Goal: Transaction & Acquisition: Book appointment/travel/reservation

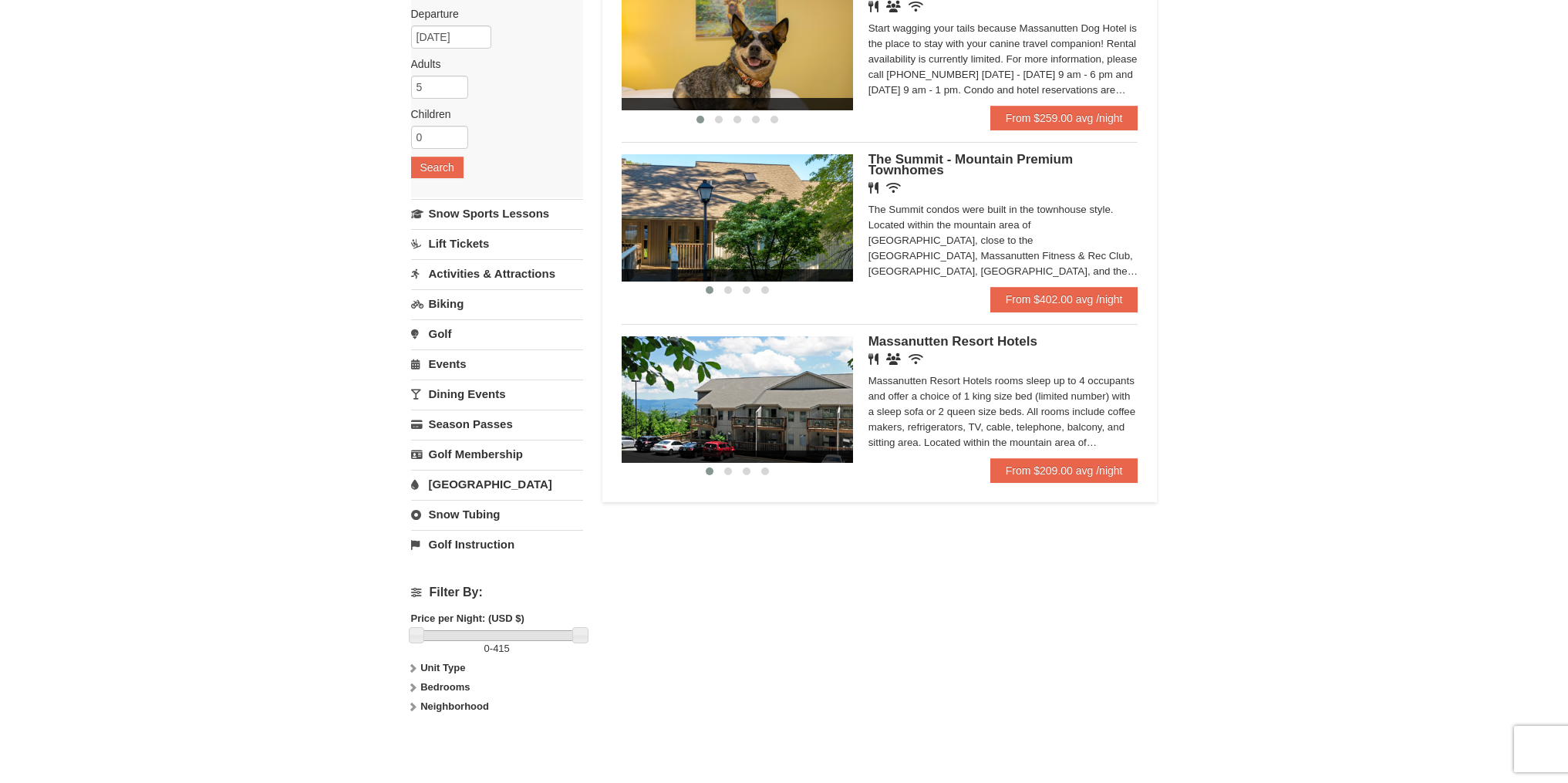
scroll to position [181, 0]
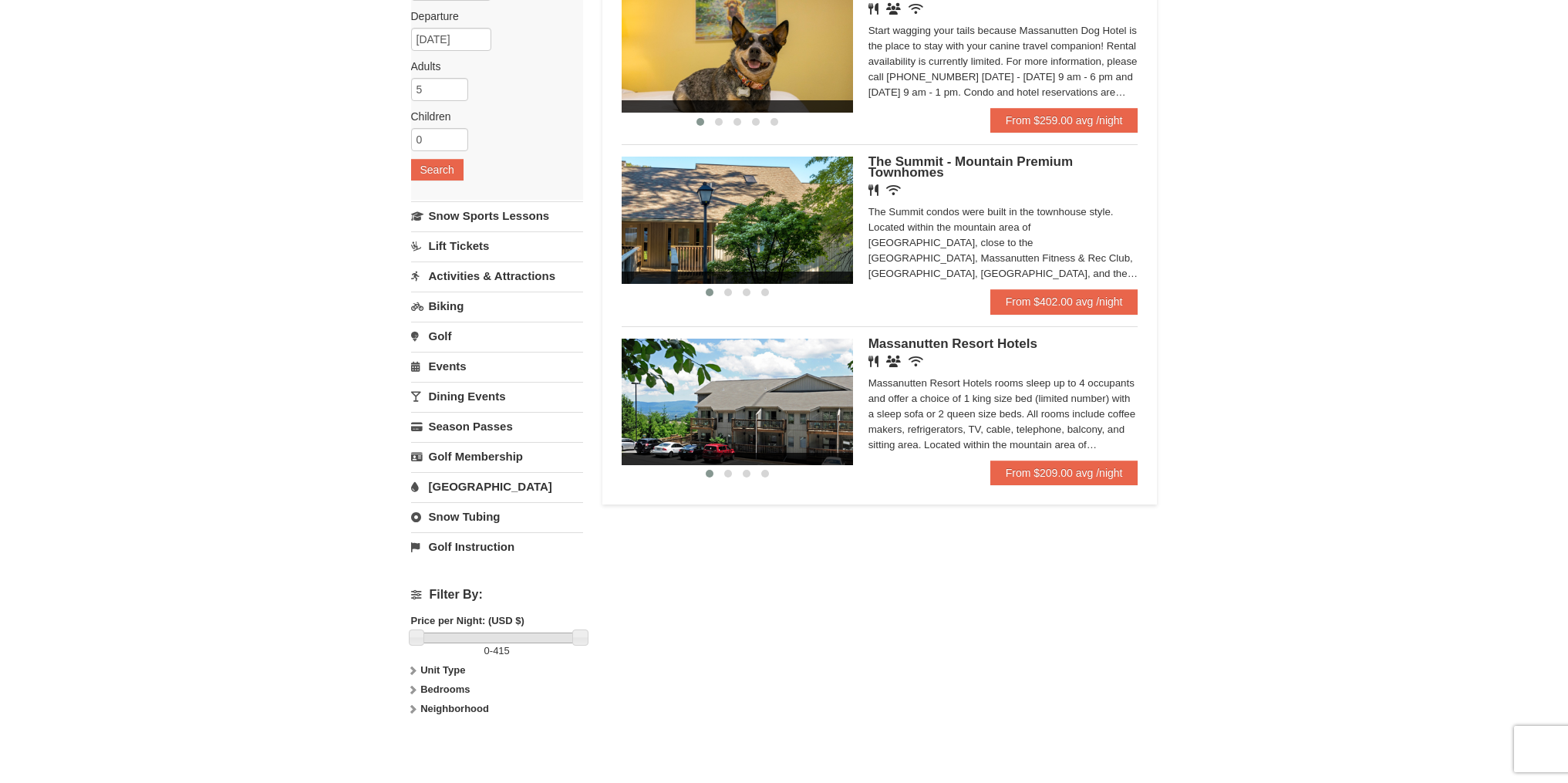
click at [792, 242] on img at bounding box center [736, 220] width 231 height 126
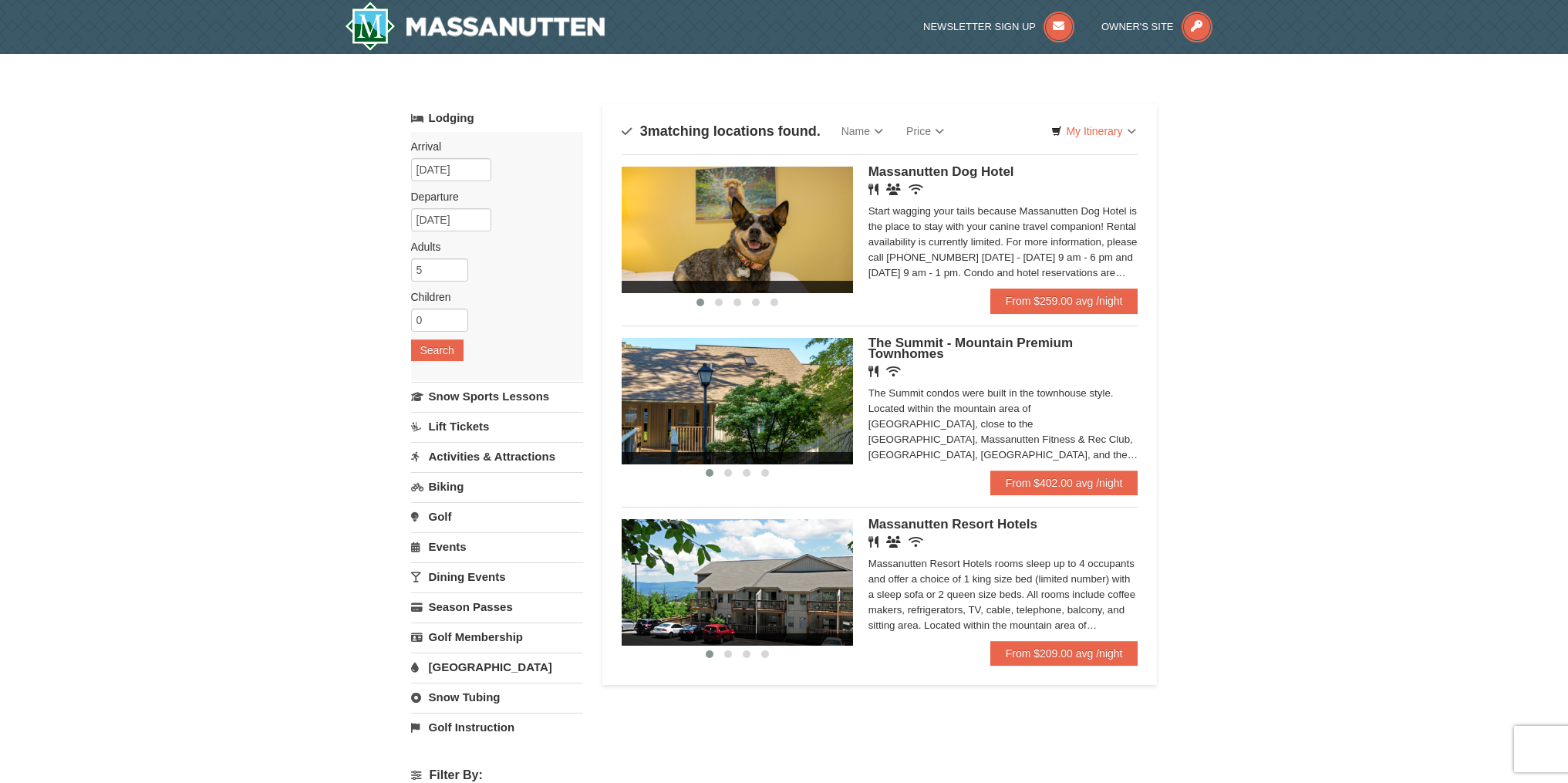
scroll to position [181, 0]
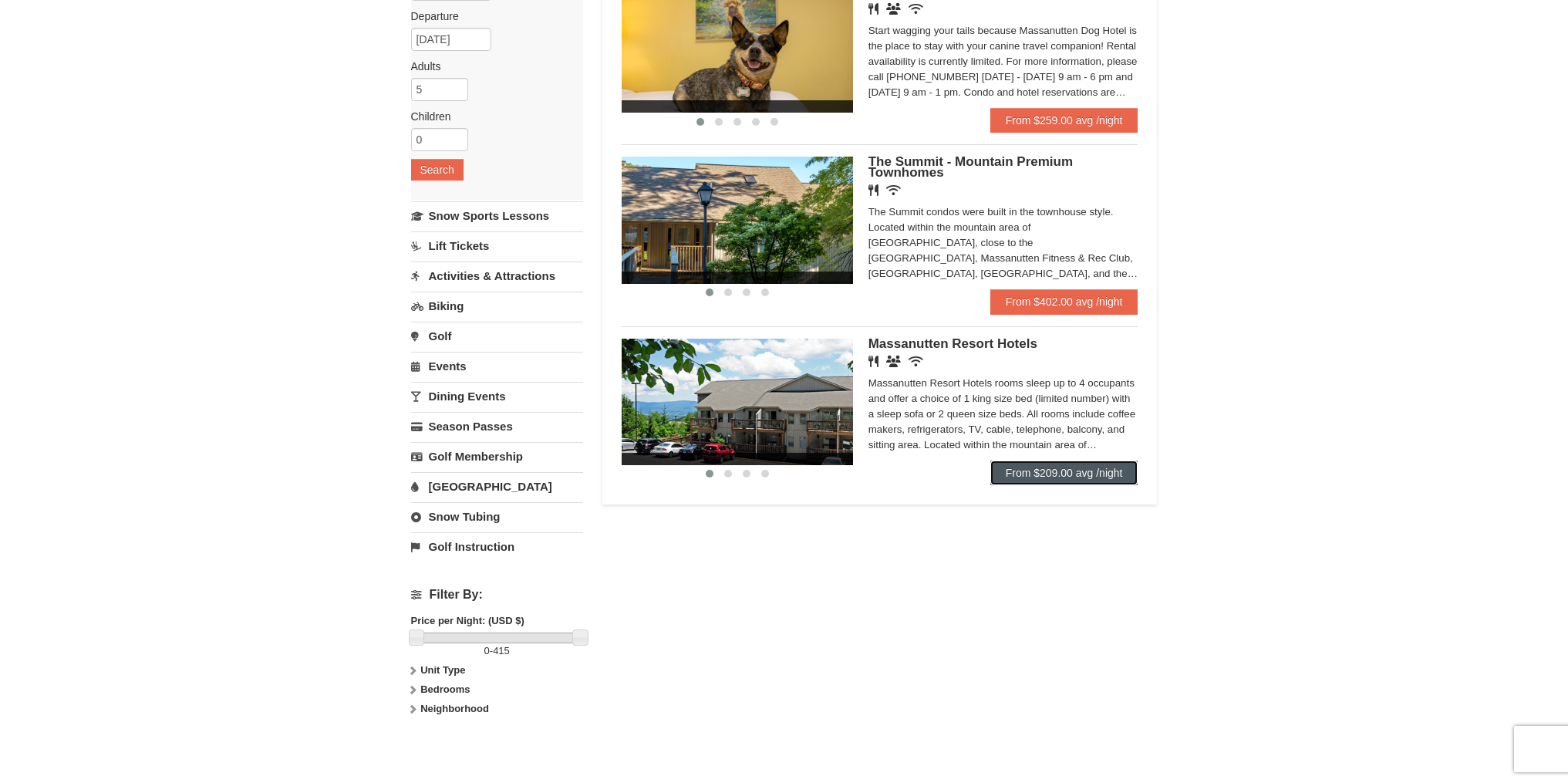
click at [1034, 477] on link "From $209.00 avg /night" at bounding box center [1064, 473] width 148 height 25
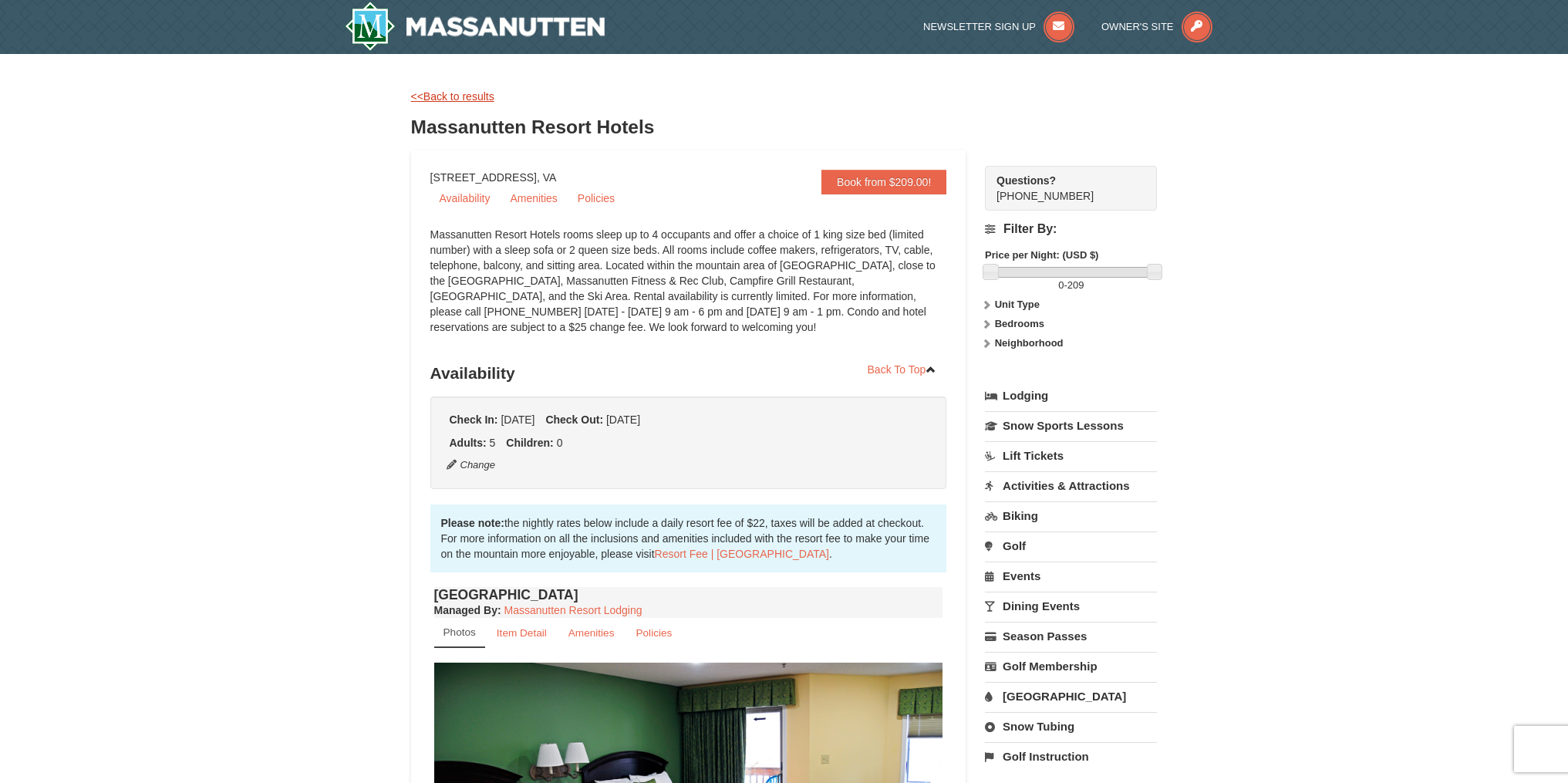
click at [445, 98] on link "<<Back to results" at bounding box center [453, 96] width 83 height 12
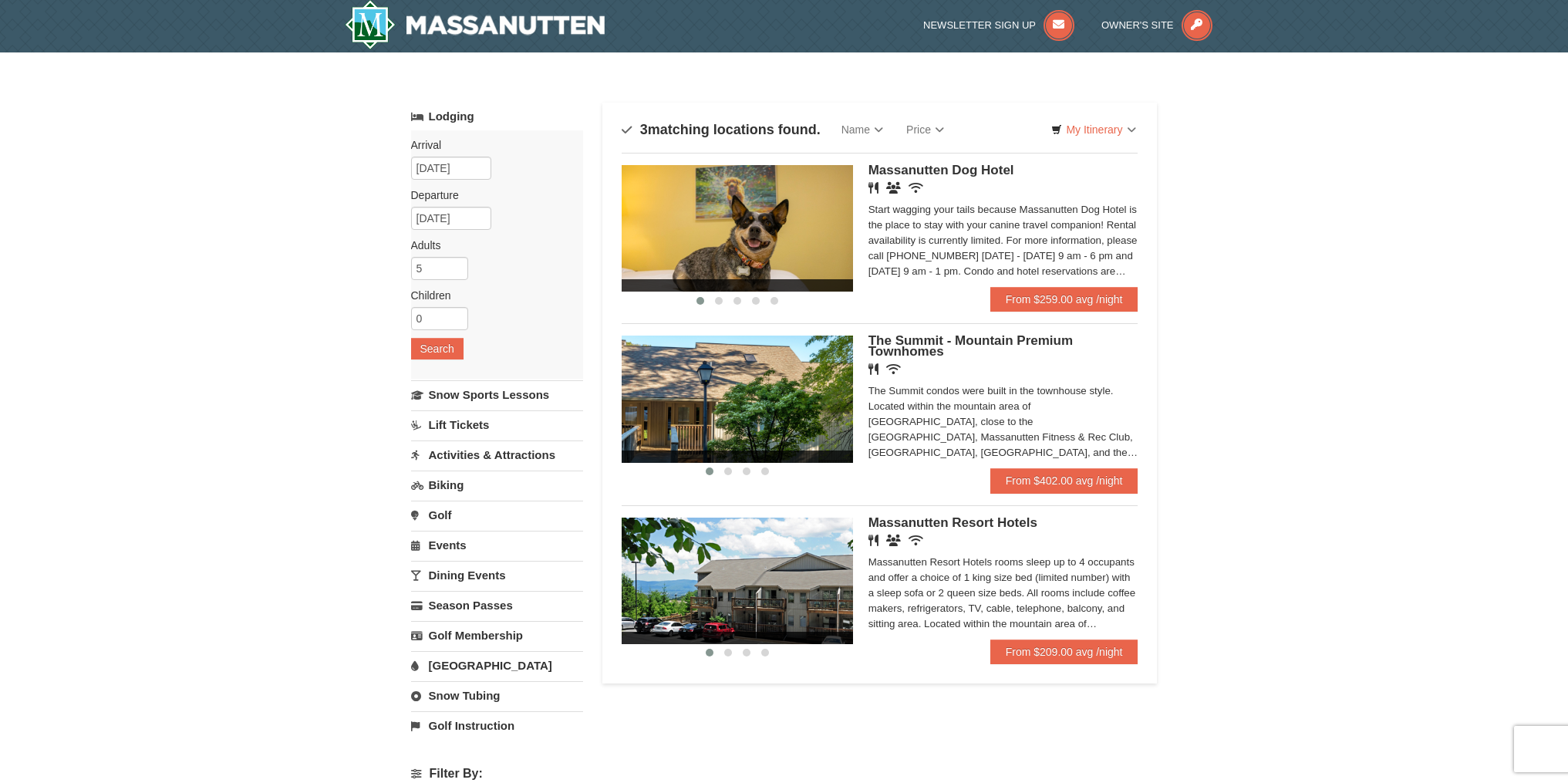
scroll to position [3, 0]
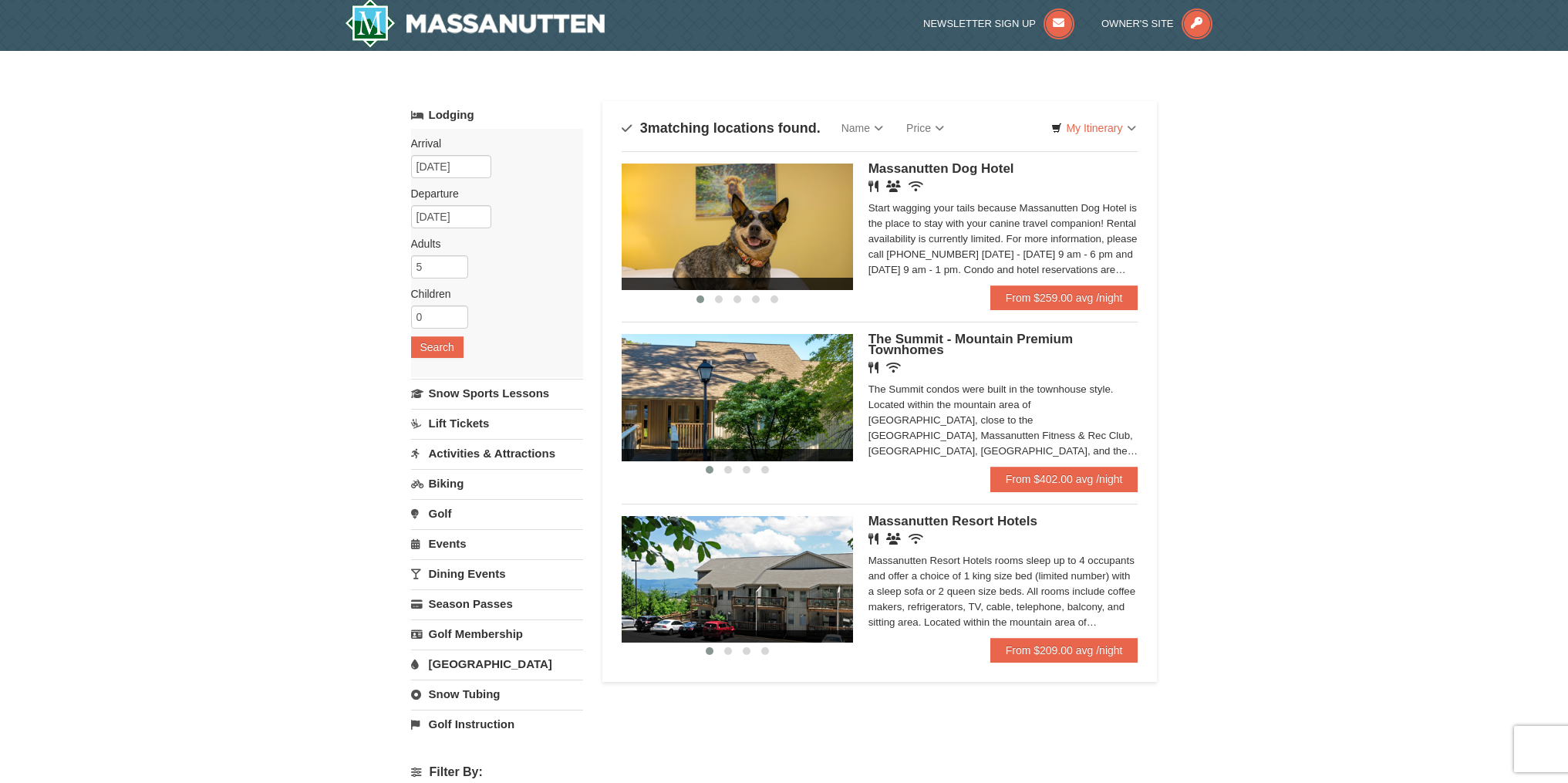
click at [712, 381] on img at bounding box center [736, 397] width 231 height 126
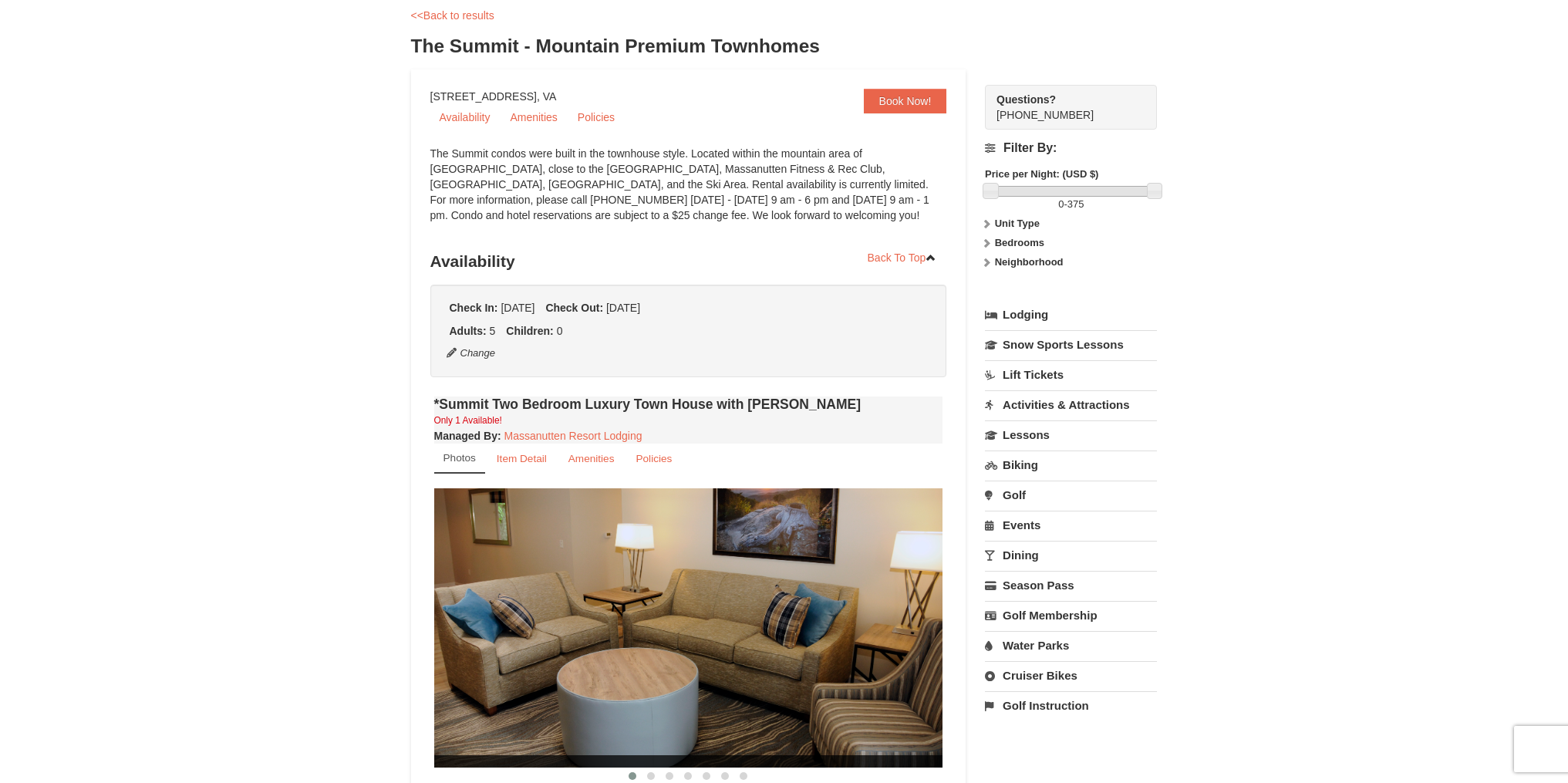
scroll to position [82, 0]
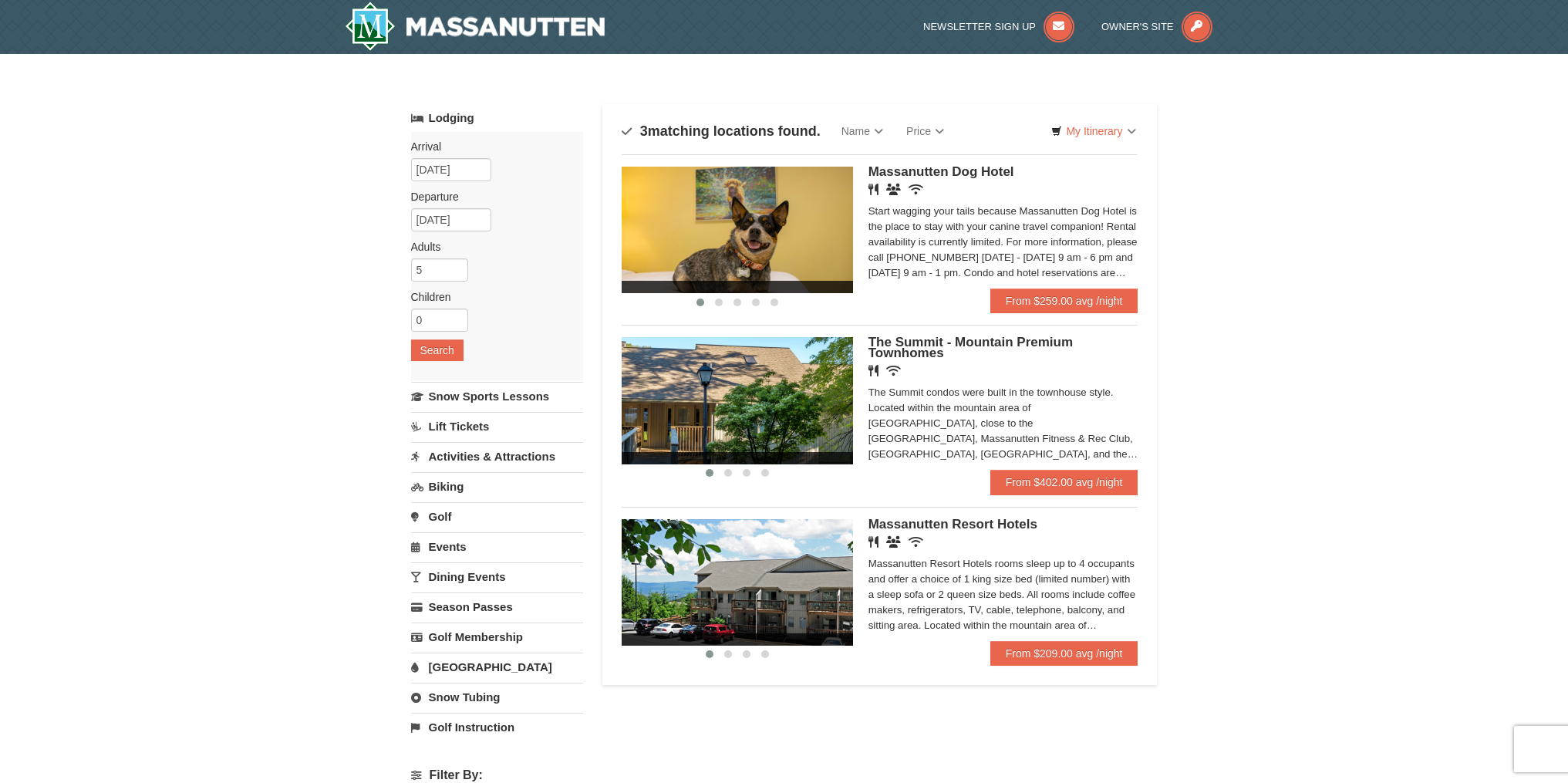
click at [681, 390] on img at bounding box center [736, 401] width 231 height 126
click at [989, 345] on span "The Summit - Mountain Premium Townhomes" at bounding box center [971, 348] width 205 height 26
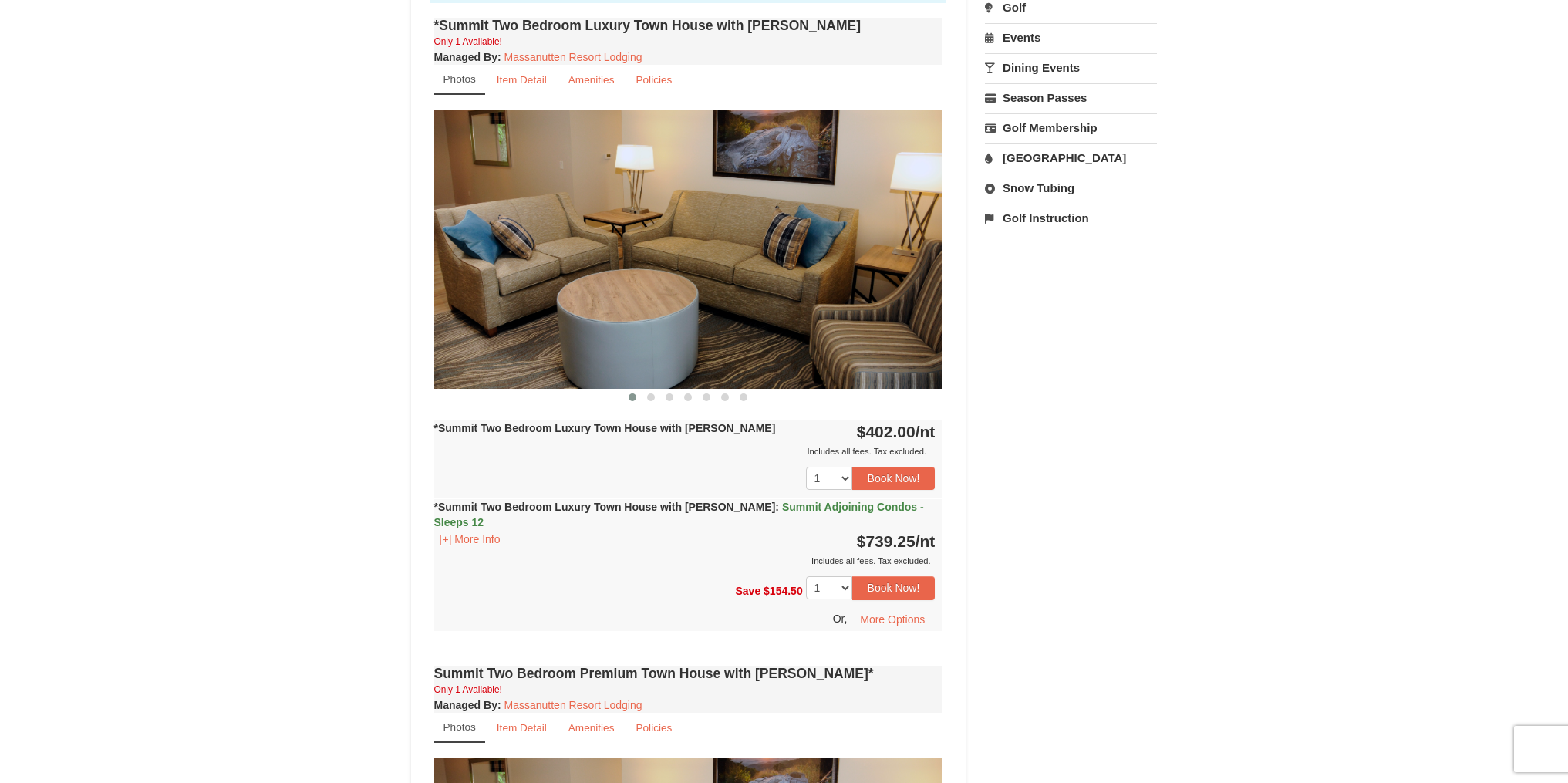
scroll to position [541, 0]
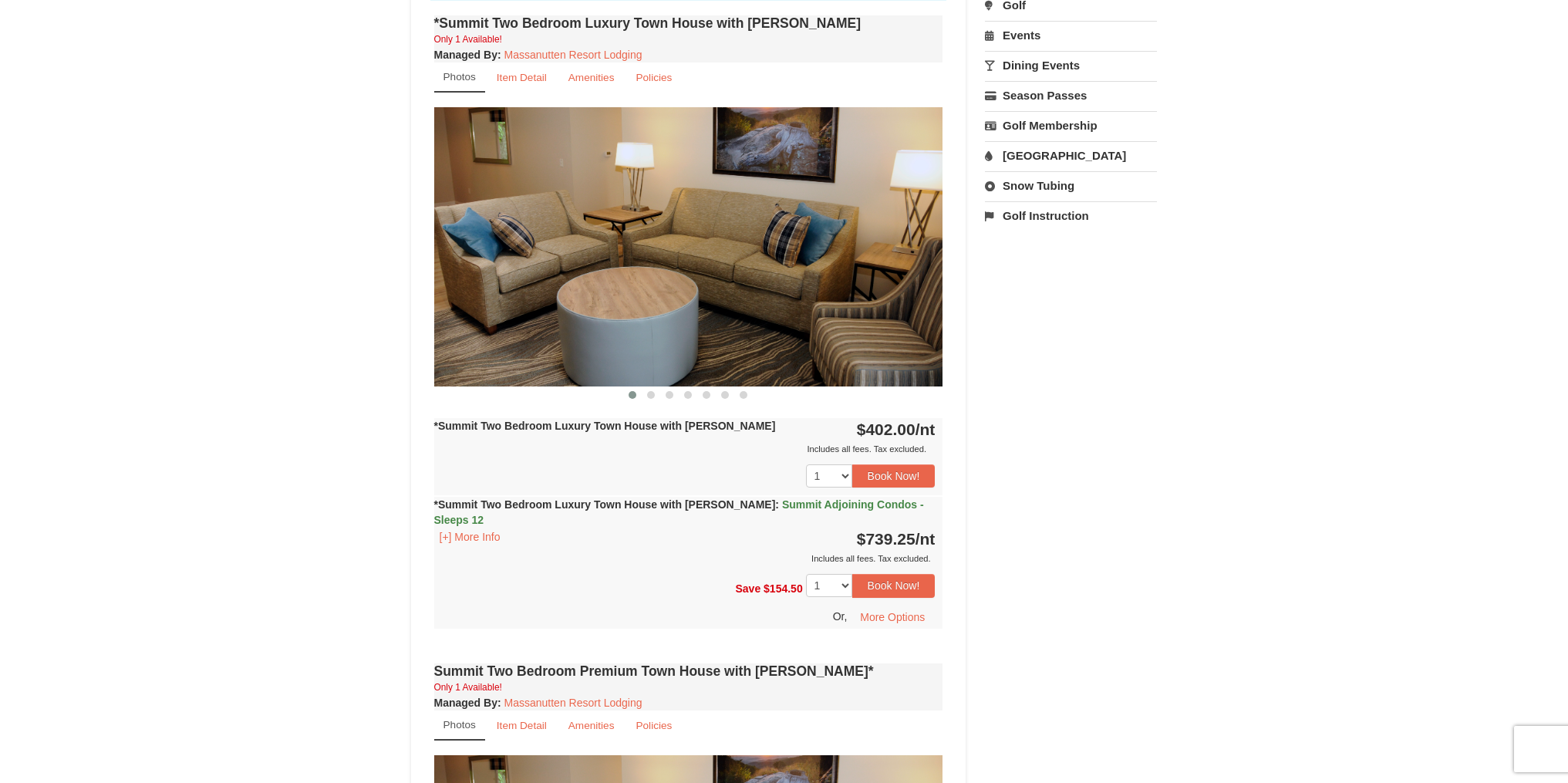
click at [783, 506] on span "Summit Adjoining Condos - Sleeps 12" at bounding box center [679, 512] width 490 height 28
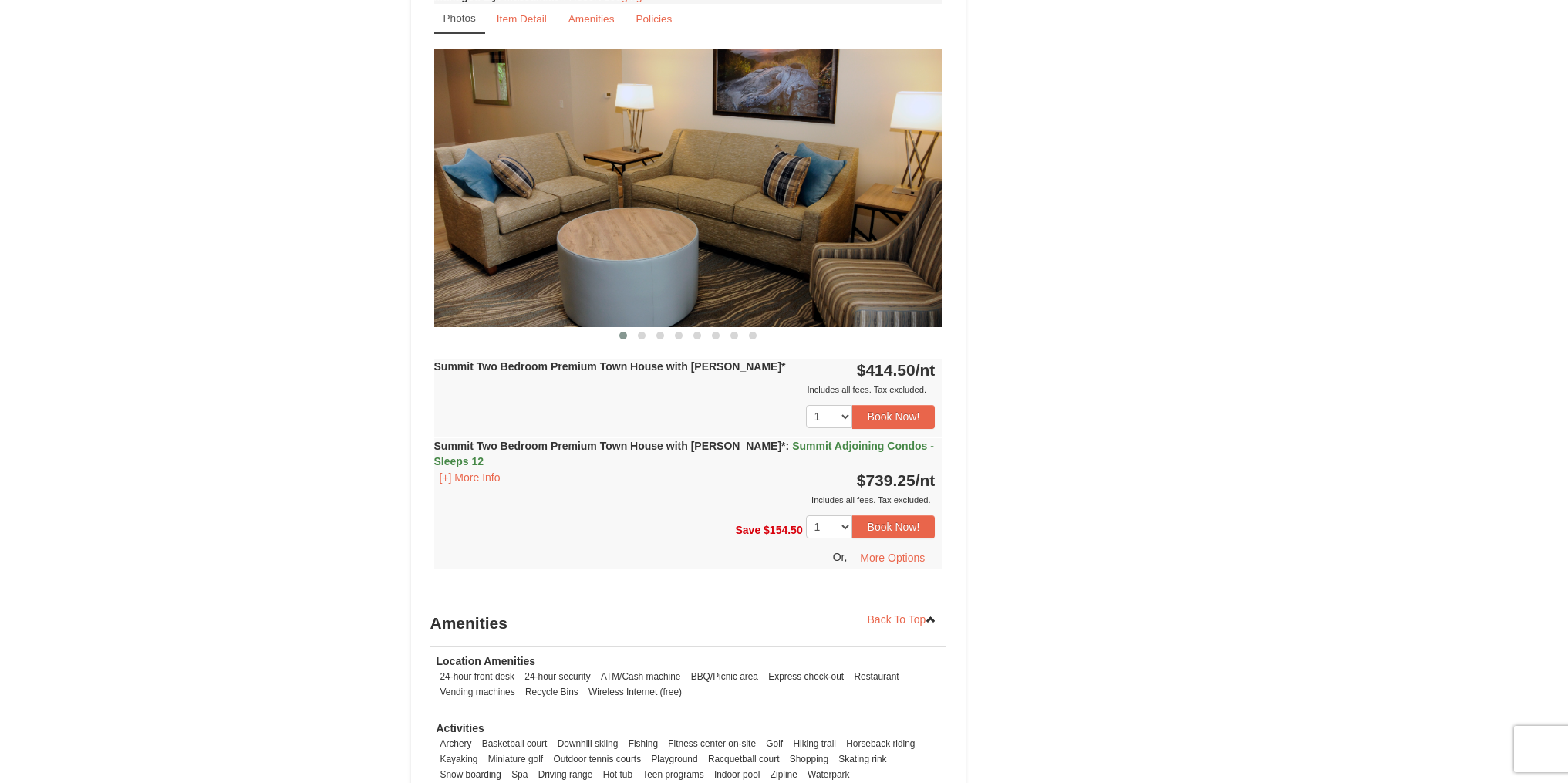
scroll to position [1530, 0]
click at [477, 469] on button "[+] More Info" at bounding box center [470, 477] width 72 height 17
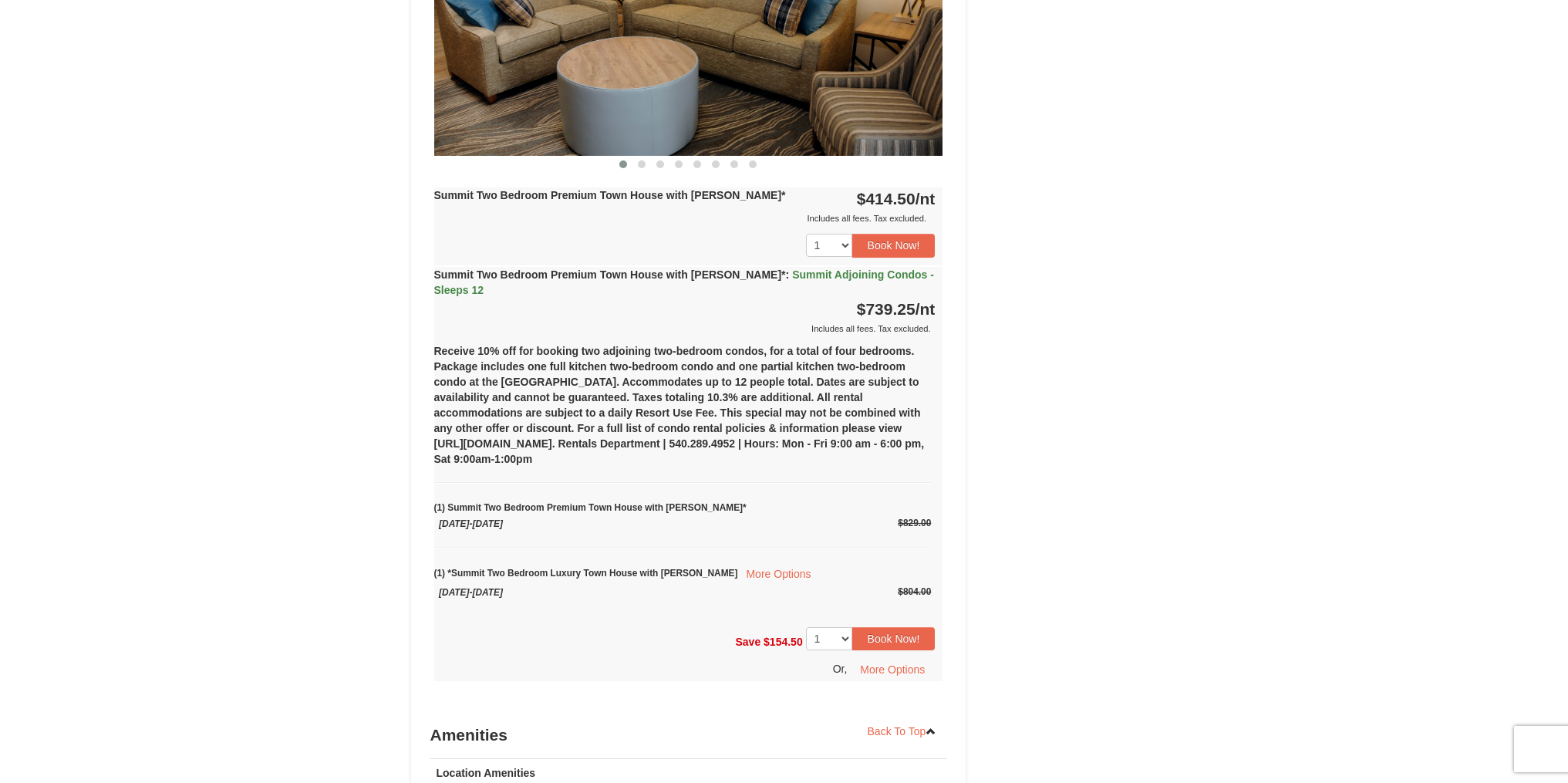
scroll to position [1422, 0]
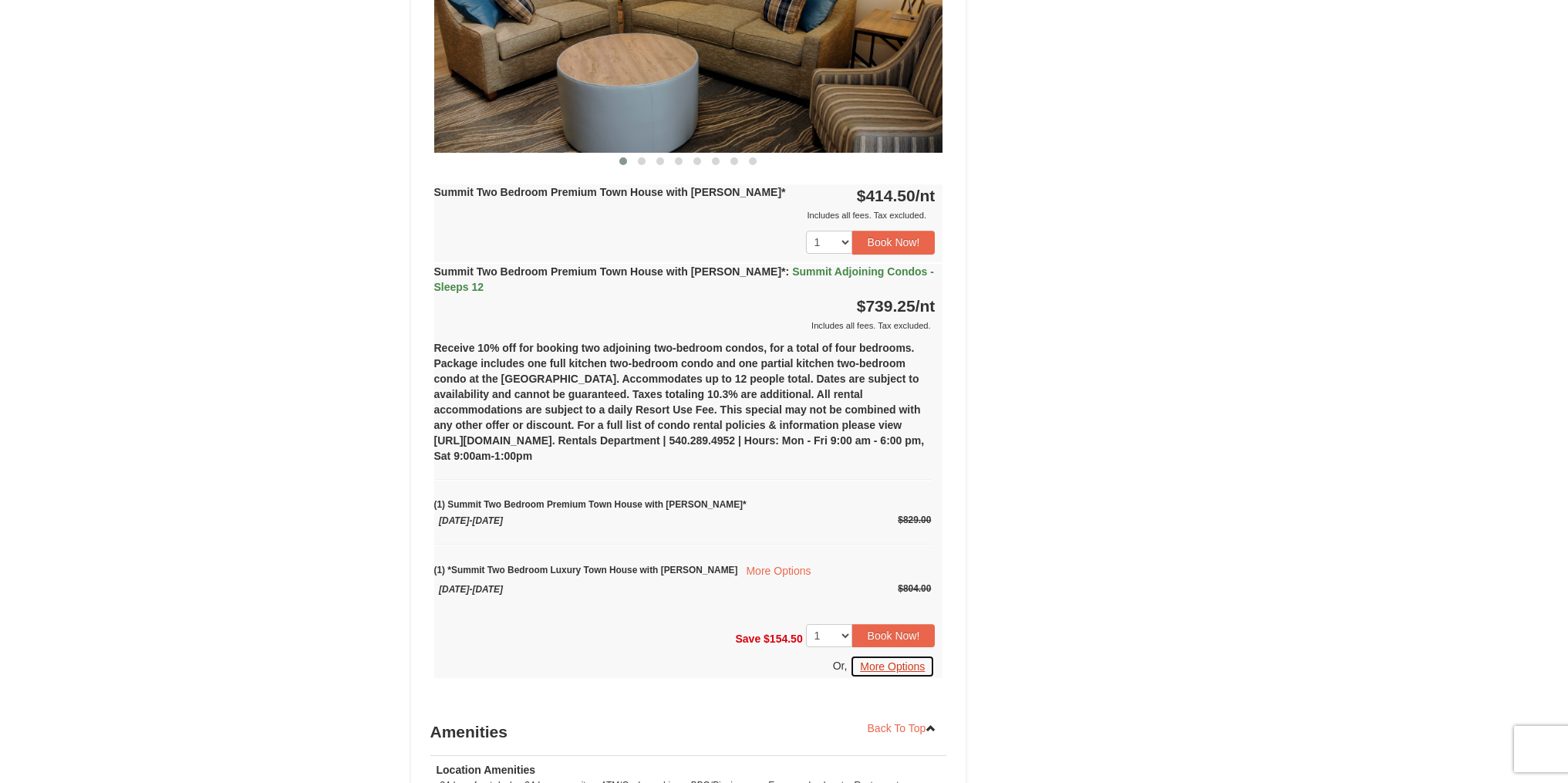
click at [887, 655] on button "More Options" at bounding box center [892, 666] width 85 height 23
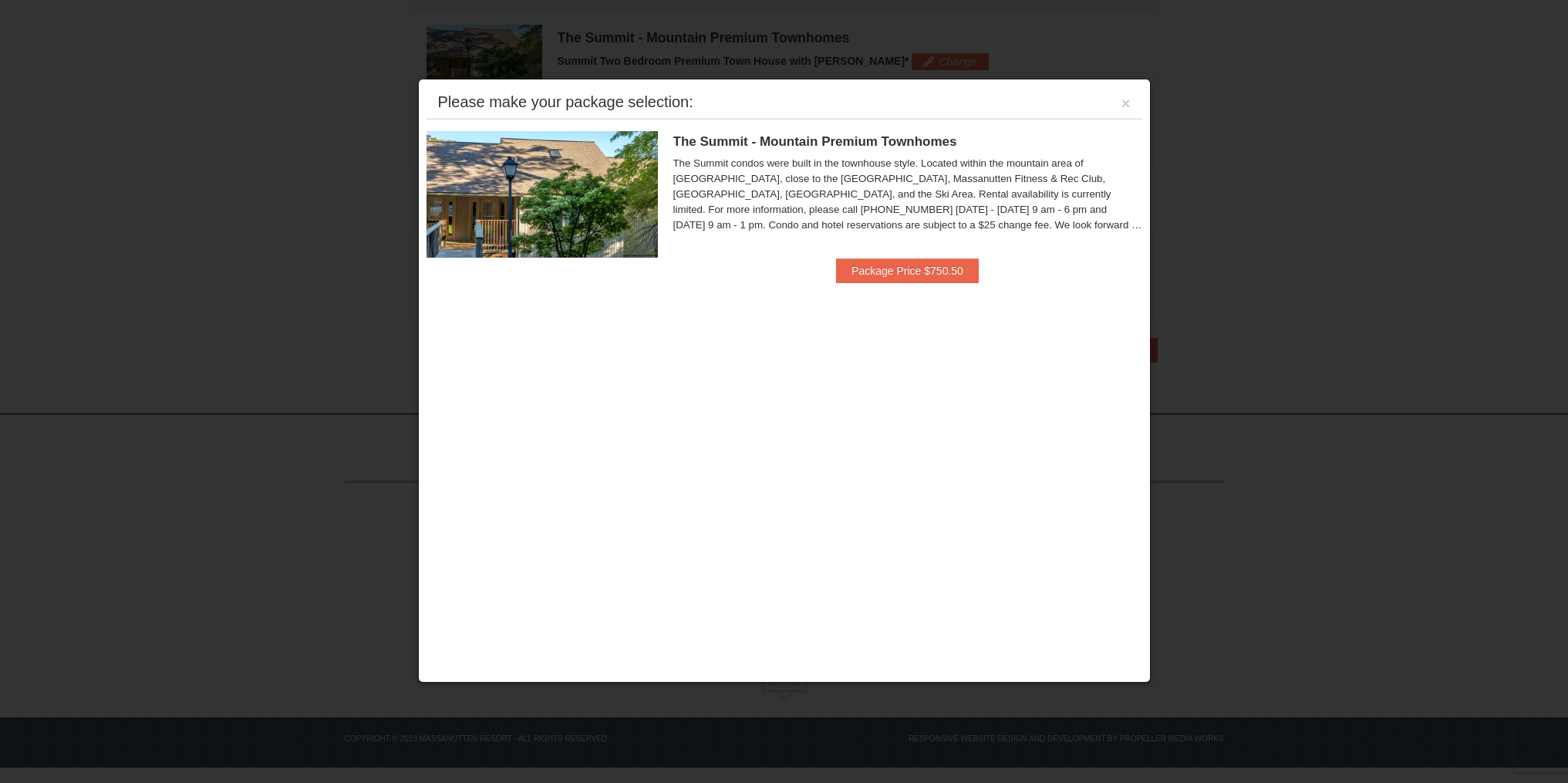
scroll to position [449, 0]
click at [884, 272] on button "Package Price $750.50" at bounding box center [908, 270] width 142 height 25
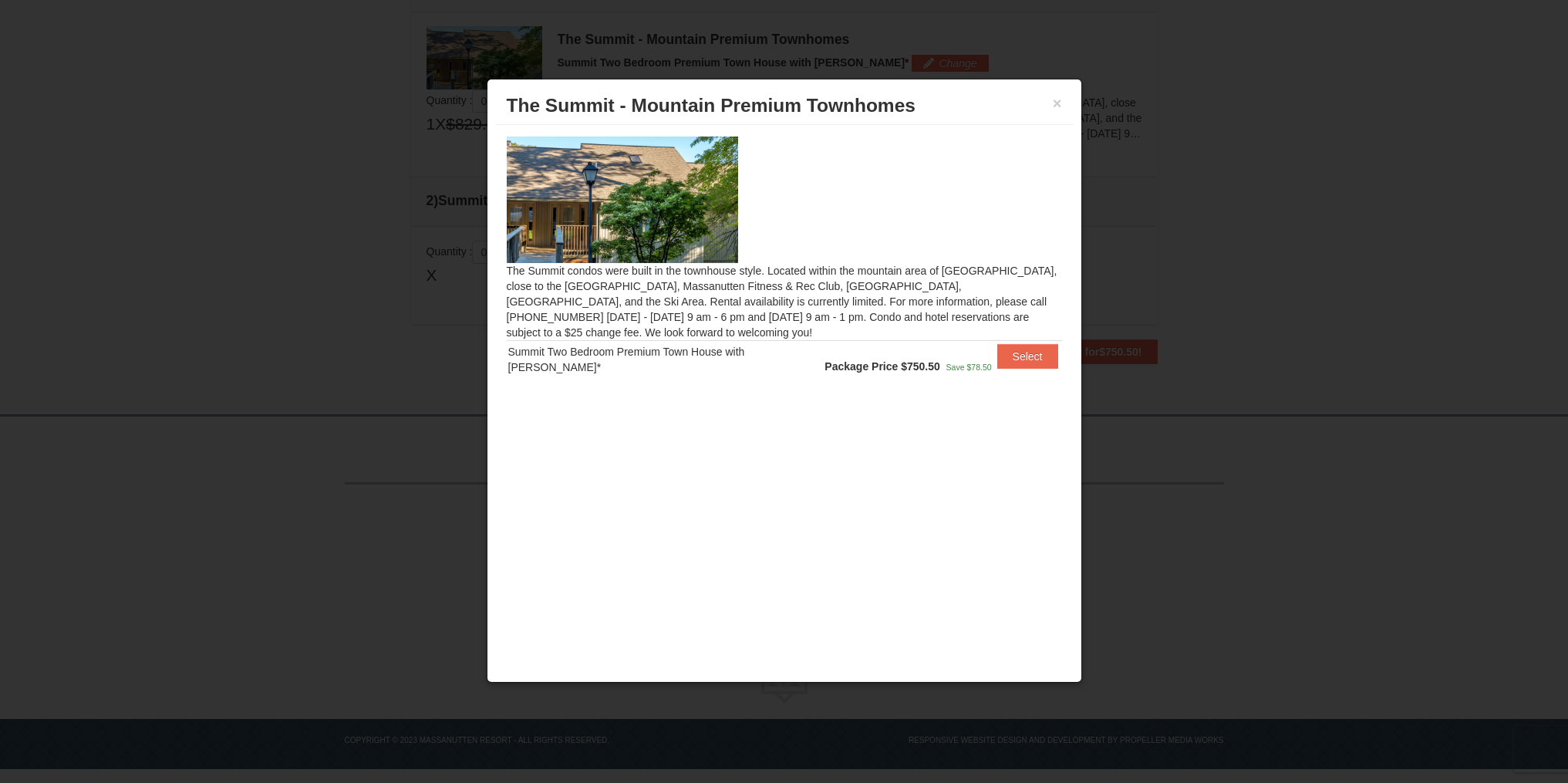
scroll to position [447, 0]
click at [1033, 359] on button "Select" at bounding box center [1027, 356] width 61 height 25
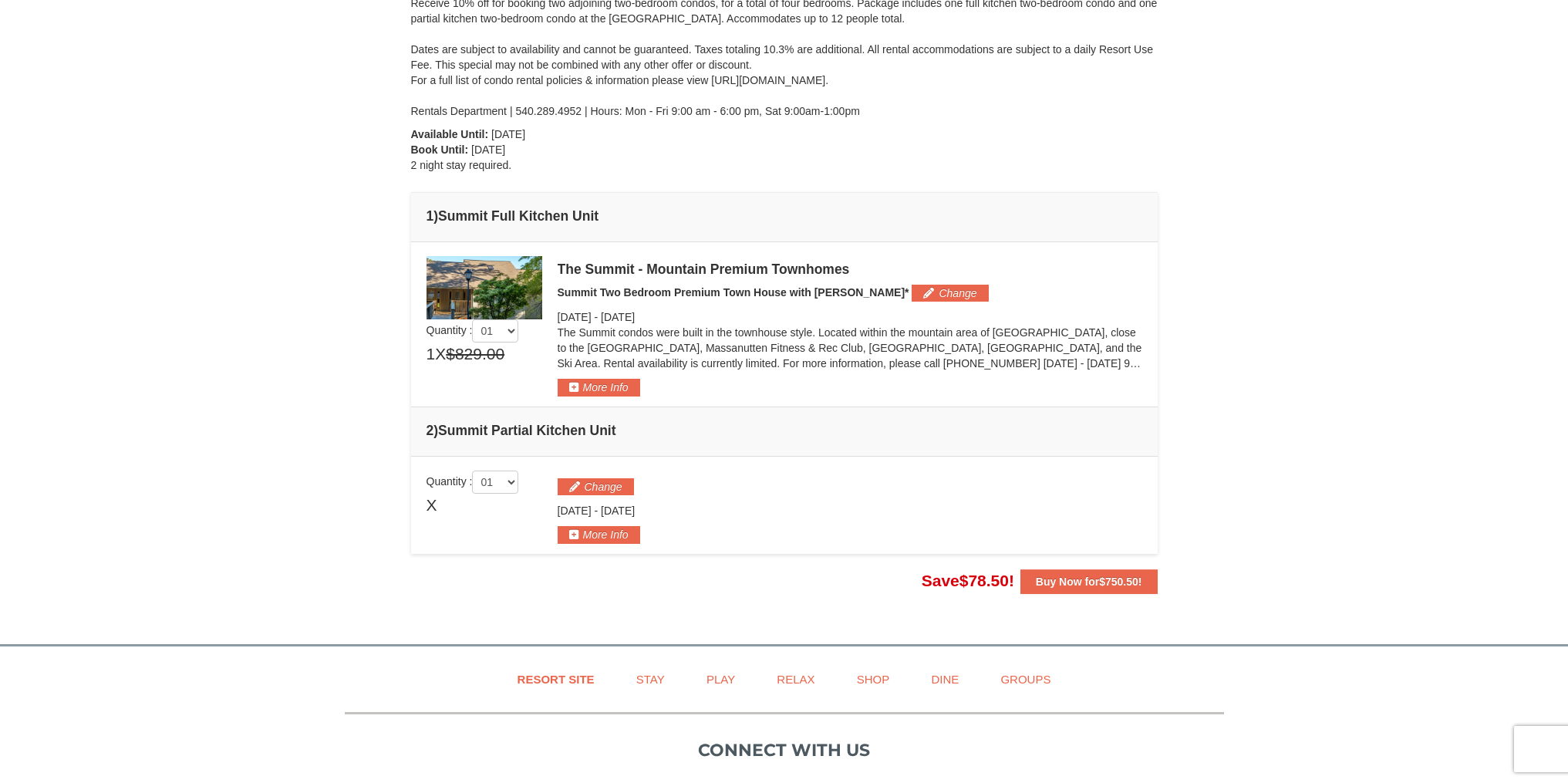
scroll to position [220, 0]
click at [621, 389] on button "More Info" at bounding box center [598, 386] width 82 height 17
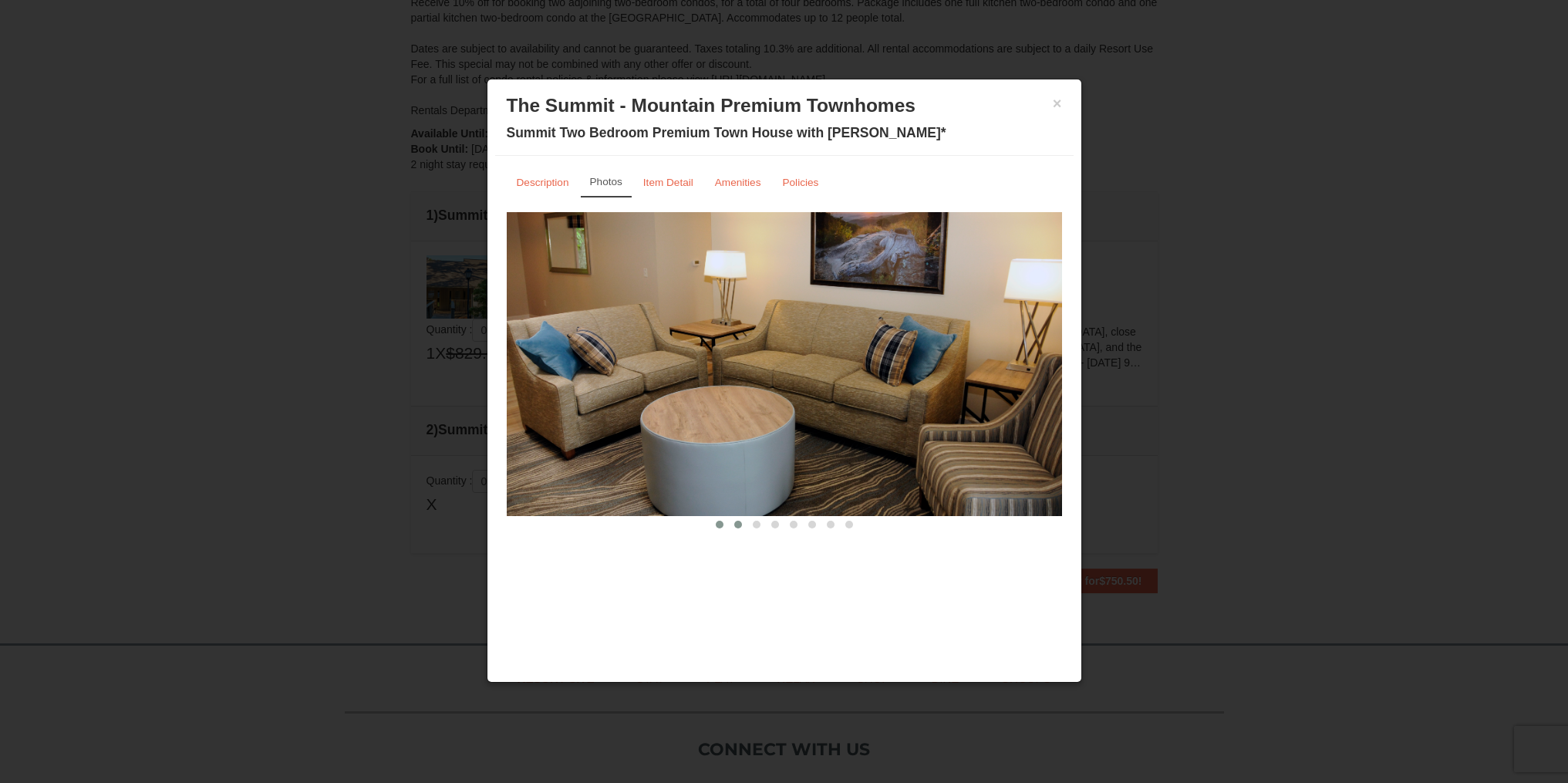
click at [736, 527] on span at bounding box center [738, 525] width 8 height 8
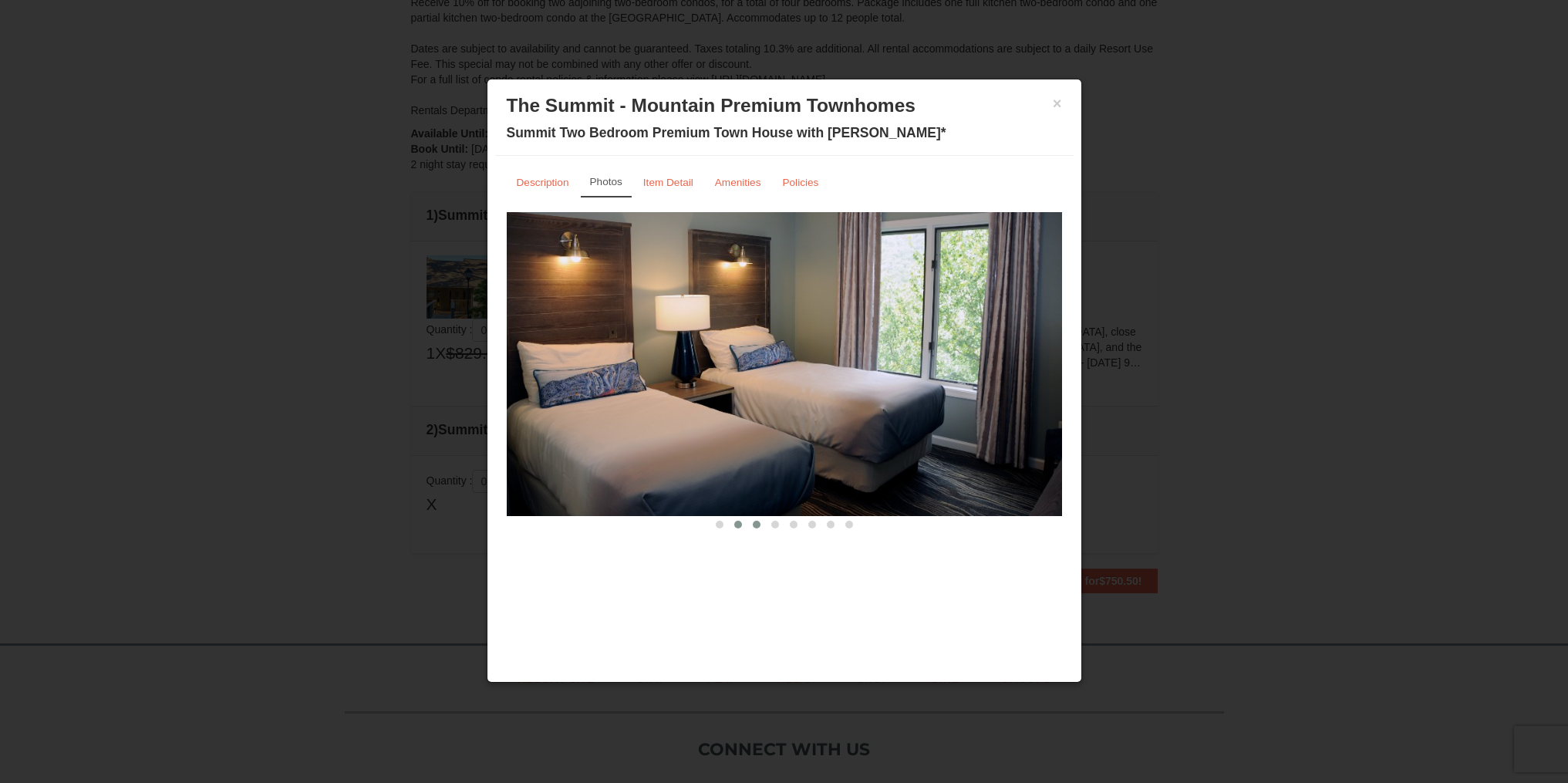
click at [755, 526] on span at bounding box center [756, 525] width 8 height 8
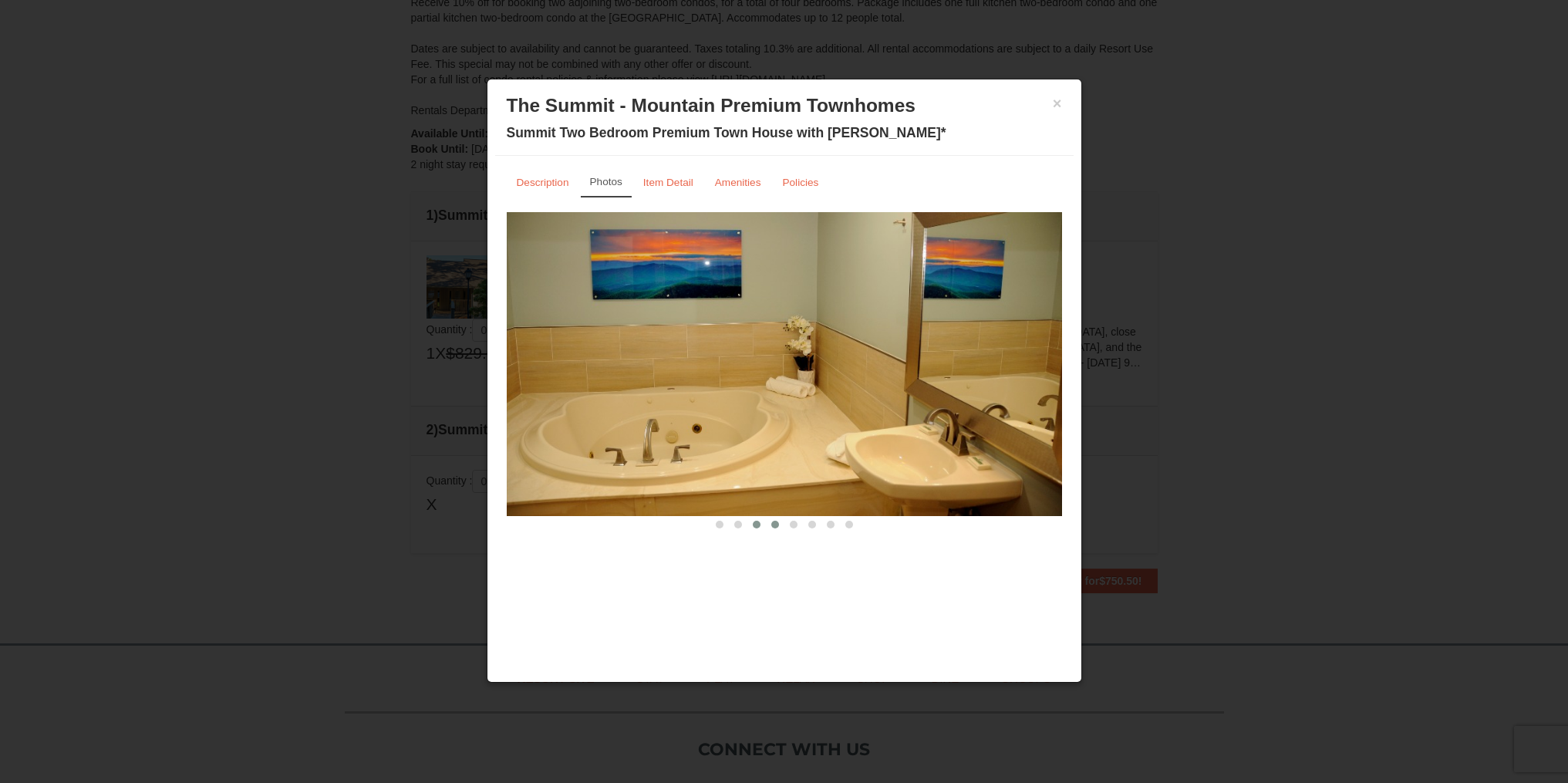
click at [774, 525] on span at bounding box center [776, 525] width 8 height 8
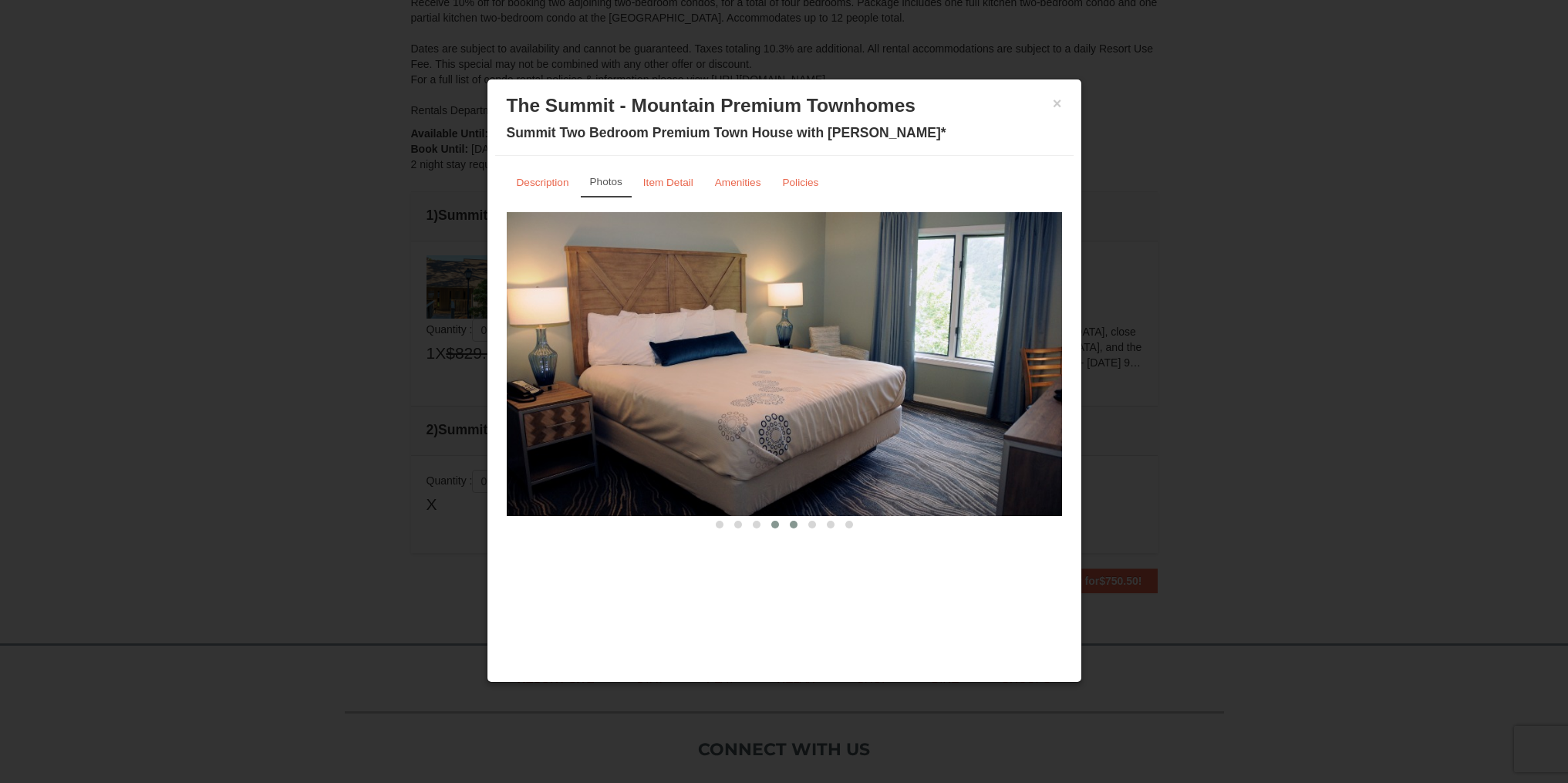
click at [794, 525] on span at bounding box center [794, 525] width 8 height 8
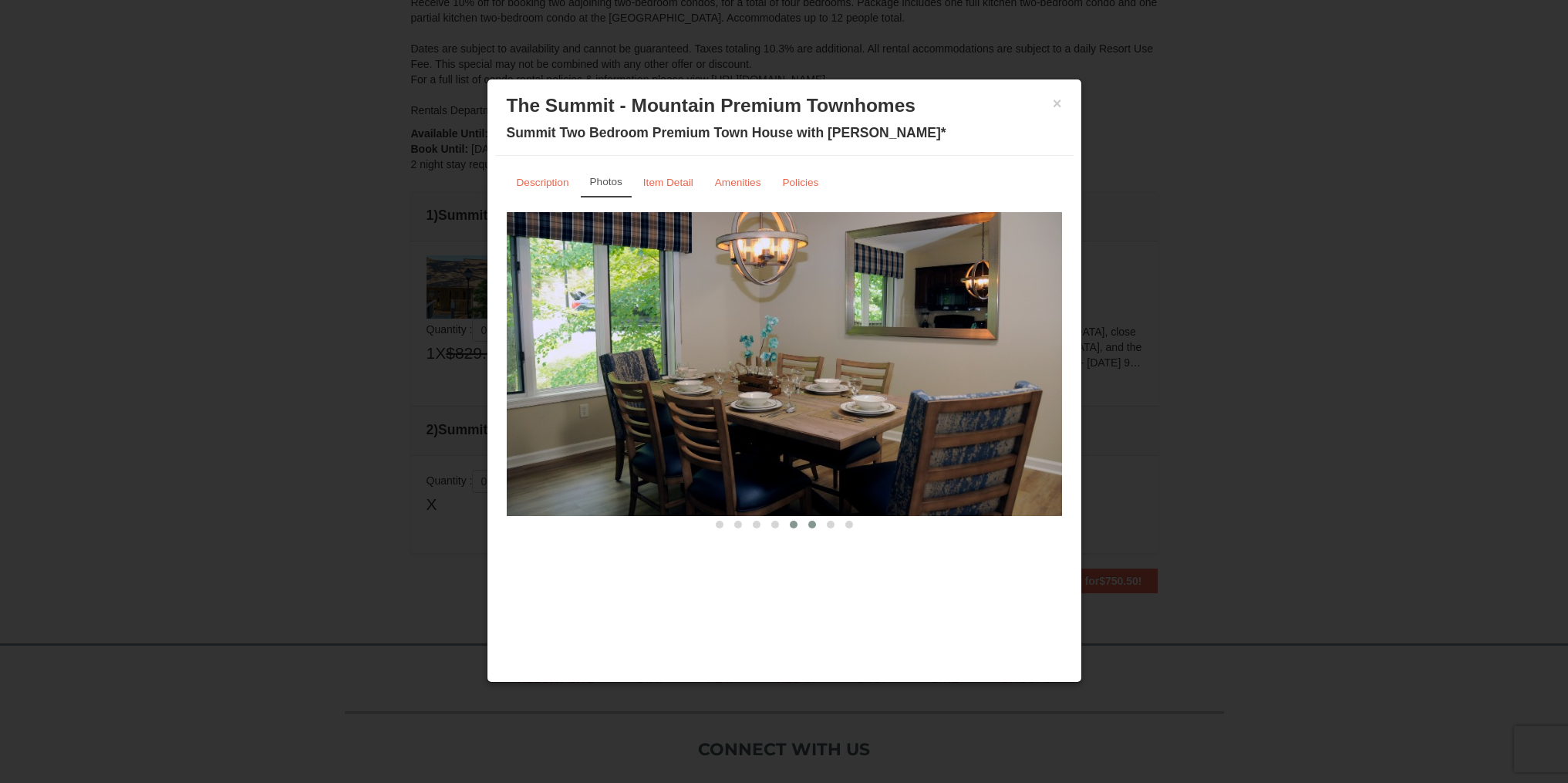
click at [810, 523] on span at bounding box center [812, 525] width 8 height 8
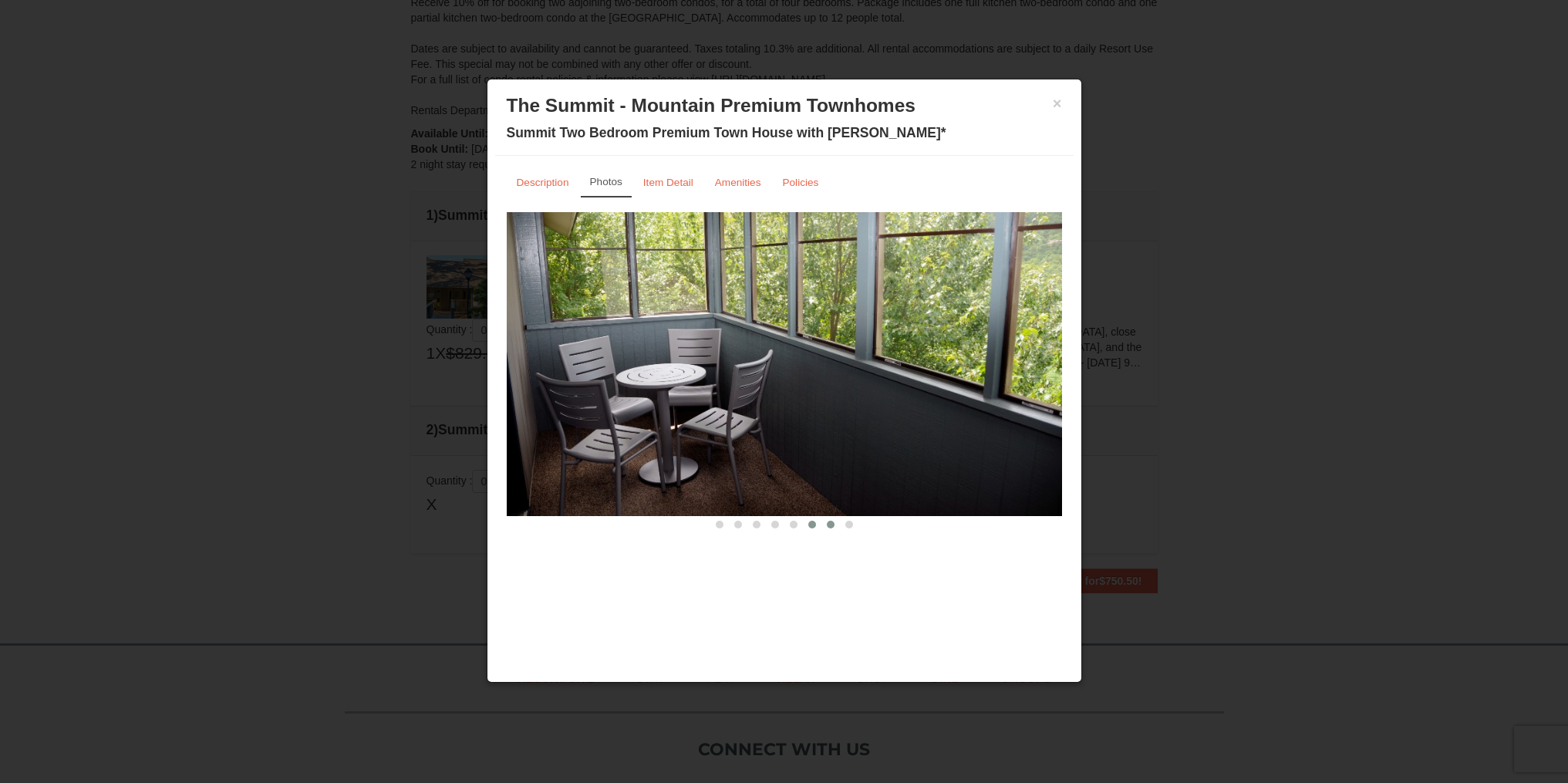
click at [832, 525] on span at bounding box center [831, 525] width 8 height 8
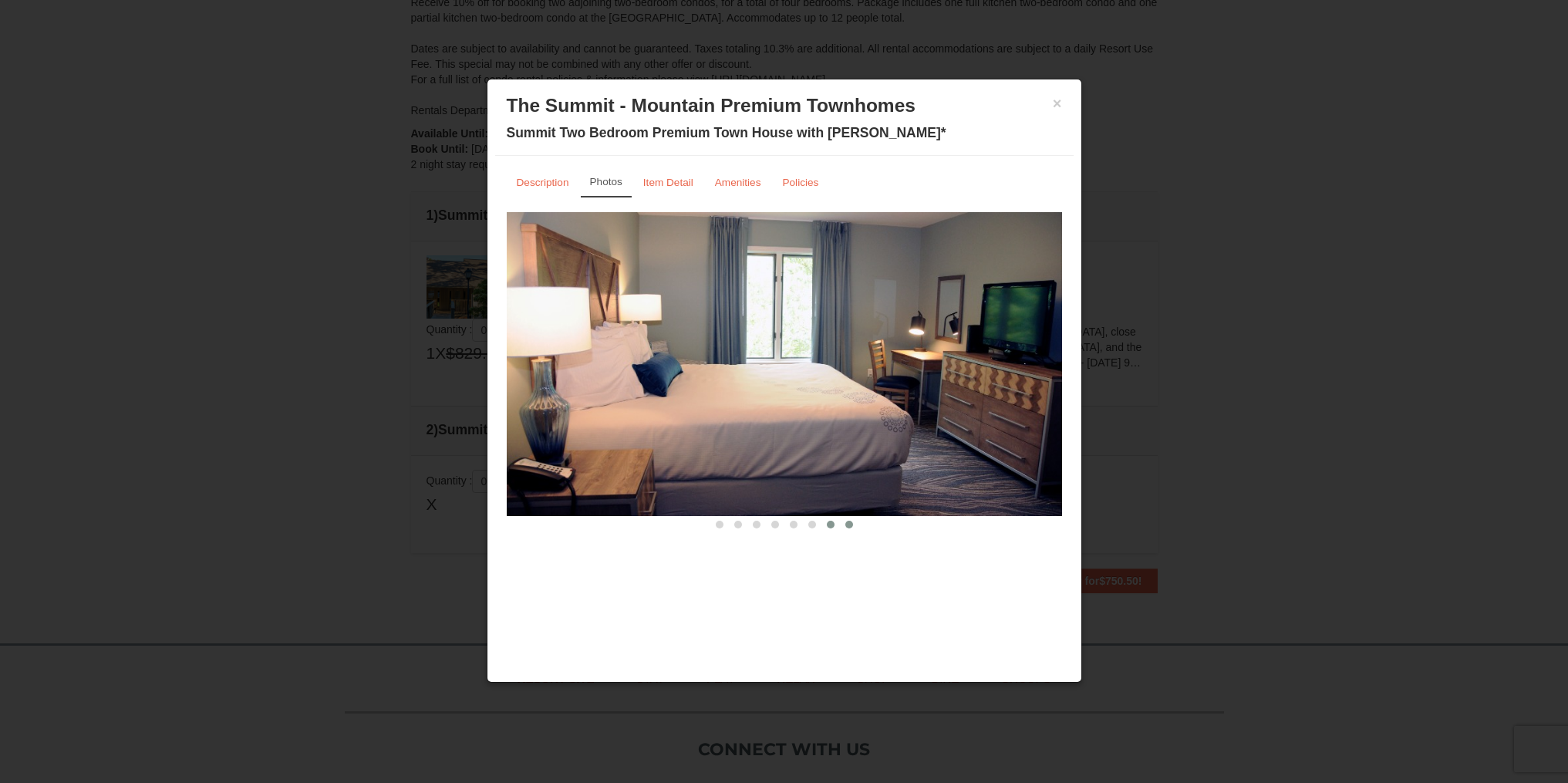
click at [848, 525] on span at bounding box center [849, 525] width 8 height 8
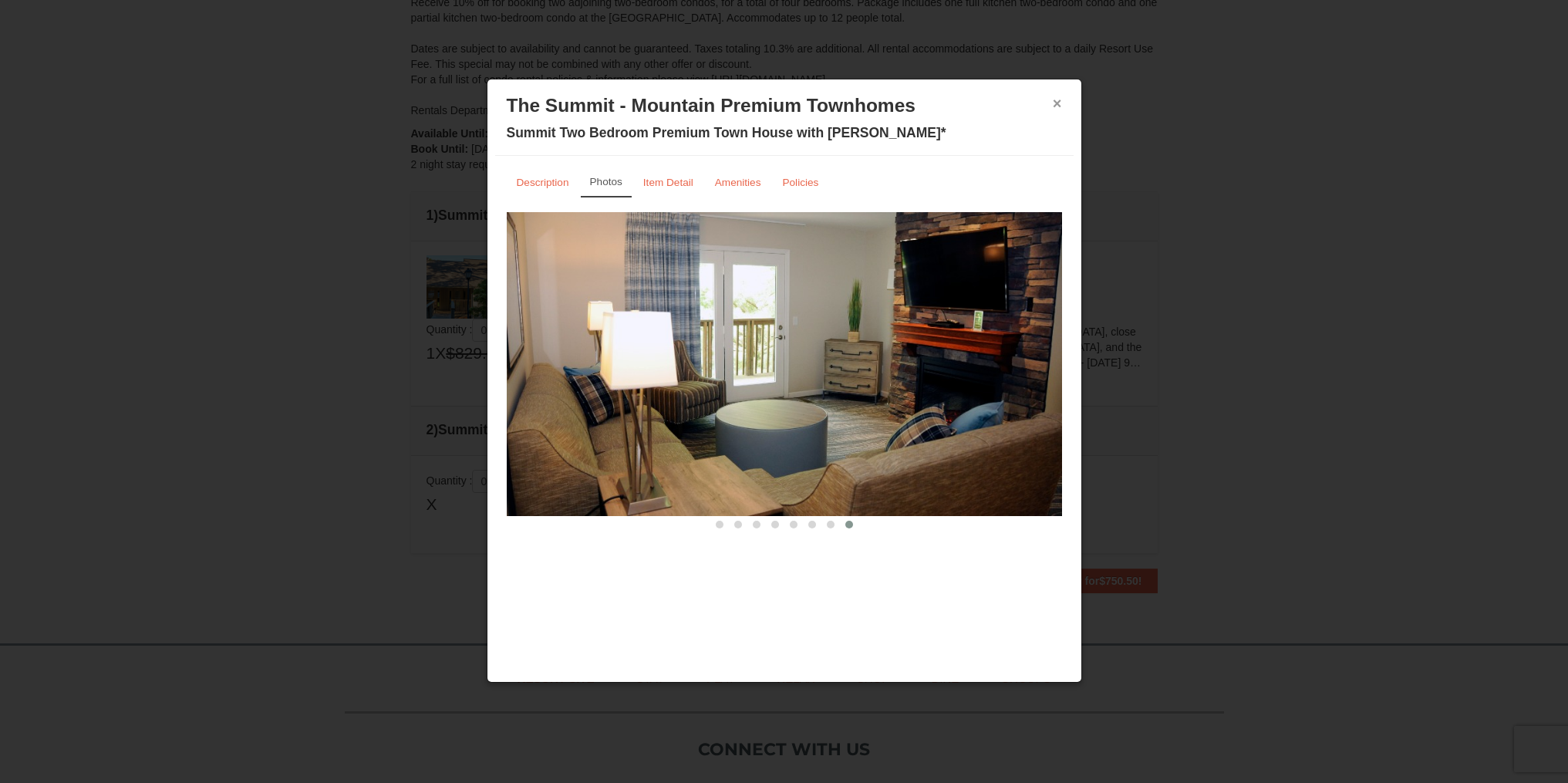
click at [1060, 104] on button "×" at bounding box center [1058, 103] width 10 height 15
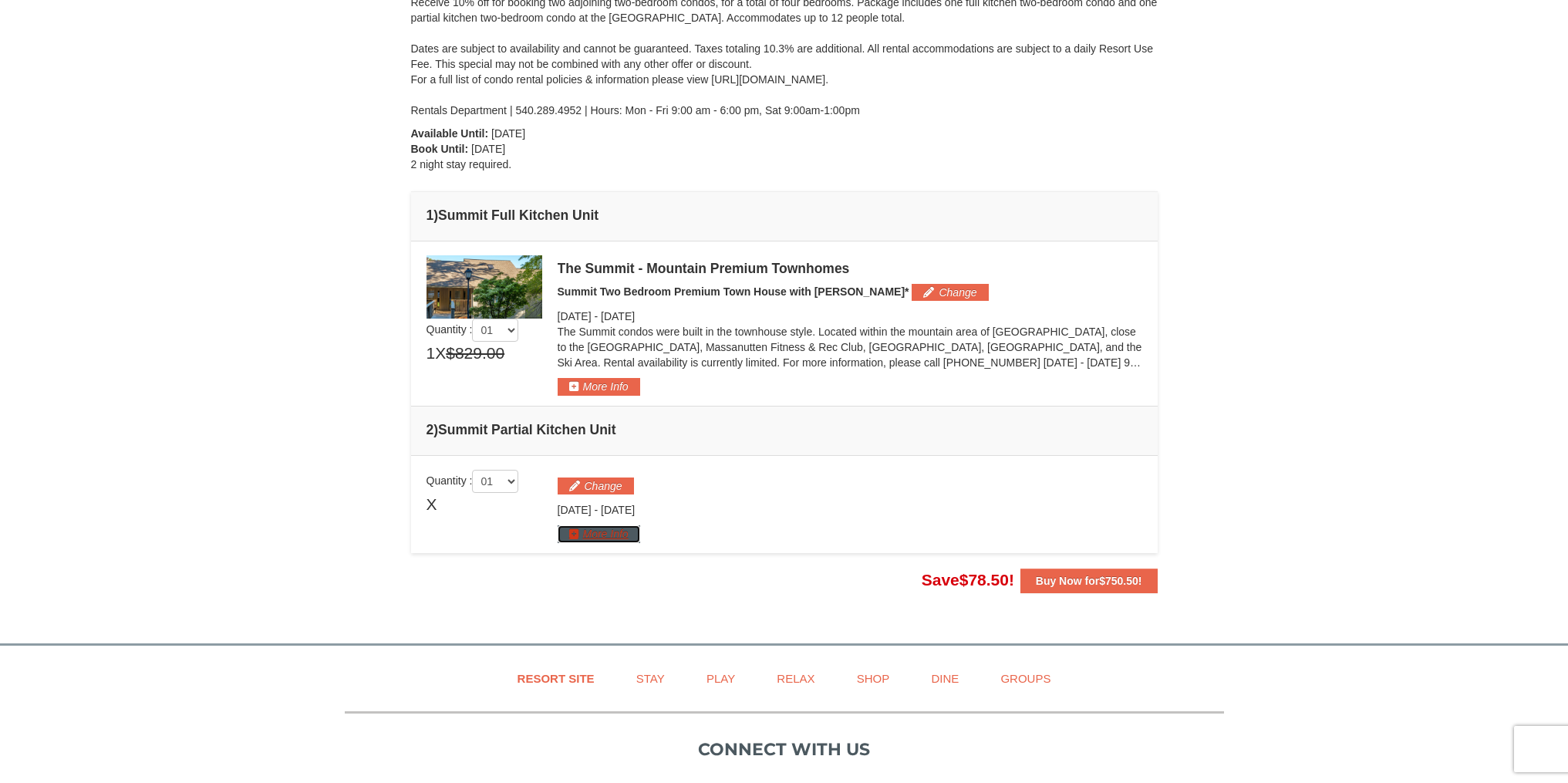
click at [619, 533] on button "More Info" at bounding box center [598, 533] width 82 height 17
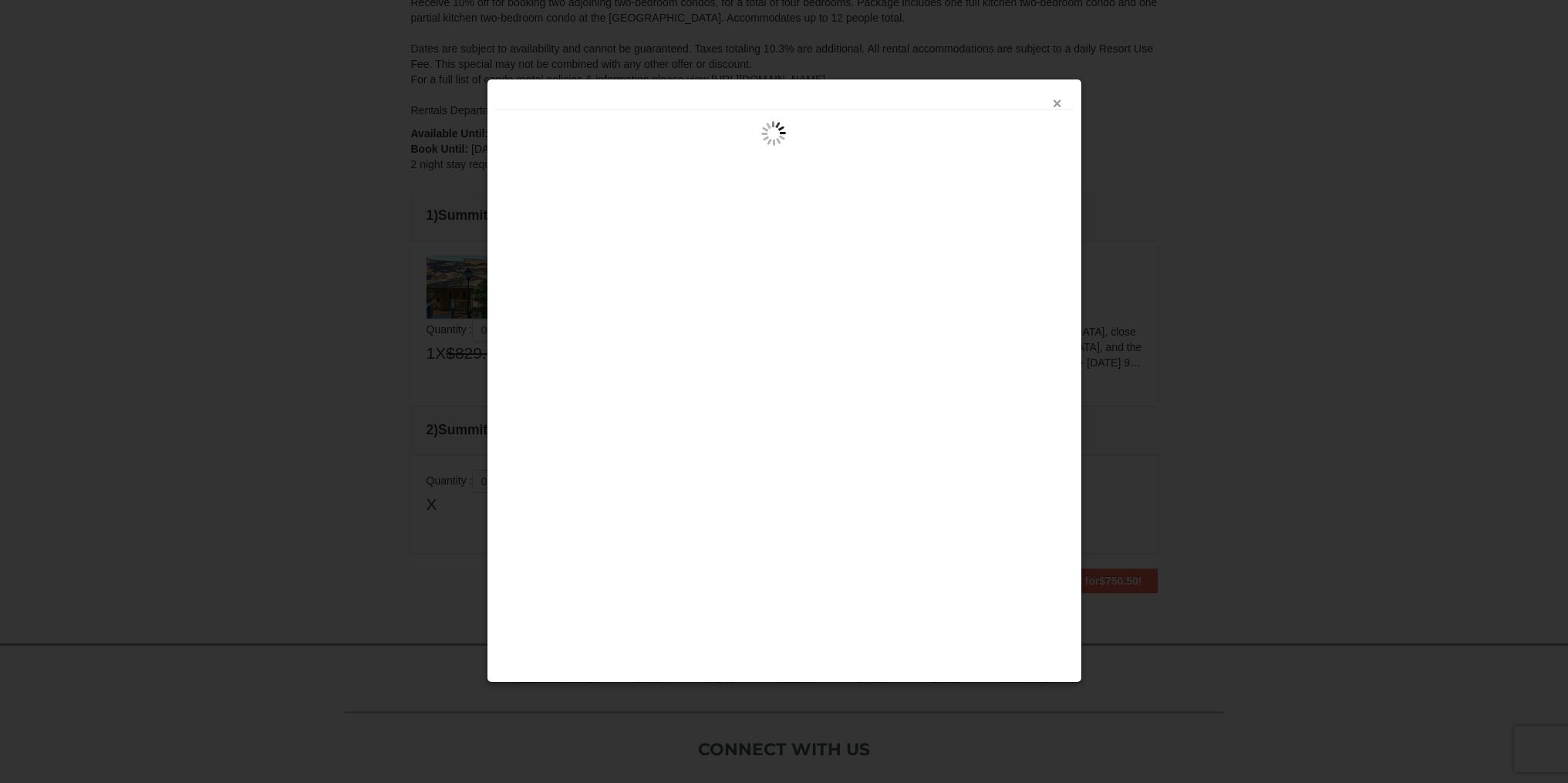
click at [1057, 106] on button "×" at bounding box center [1058, 103] width 10 height 15
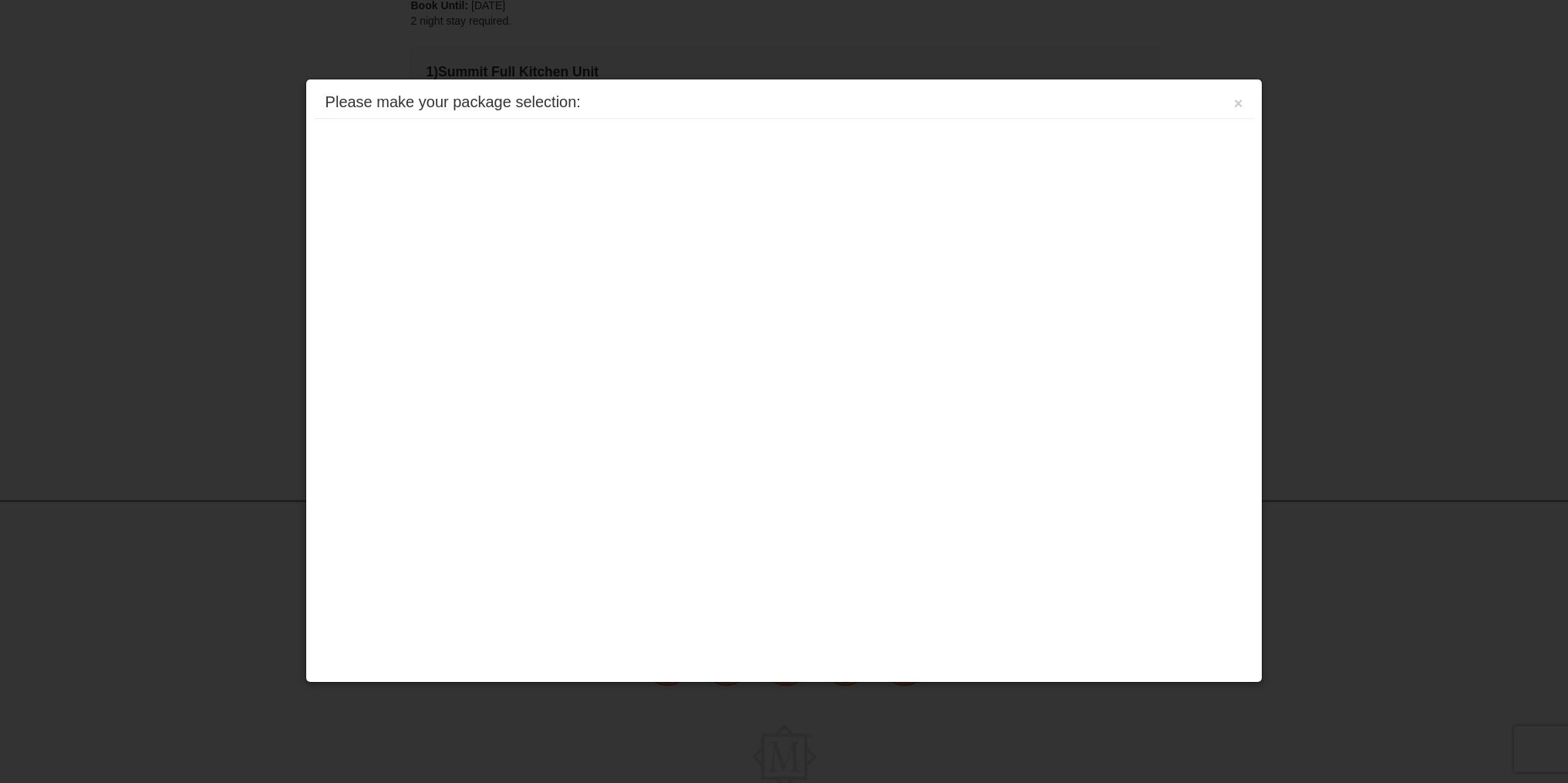
scroll to position [450, 0]
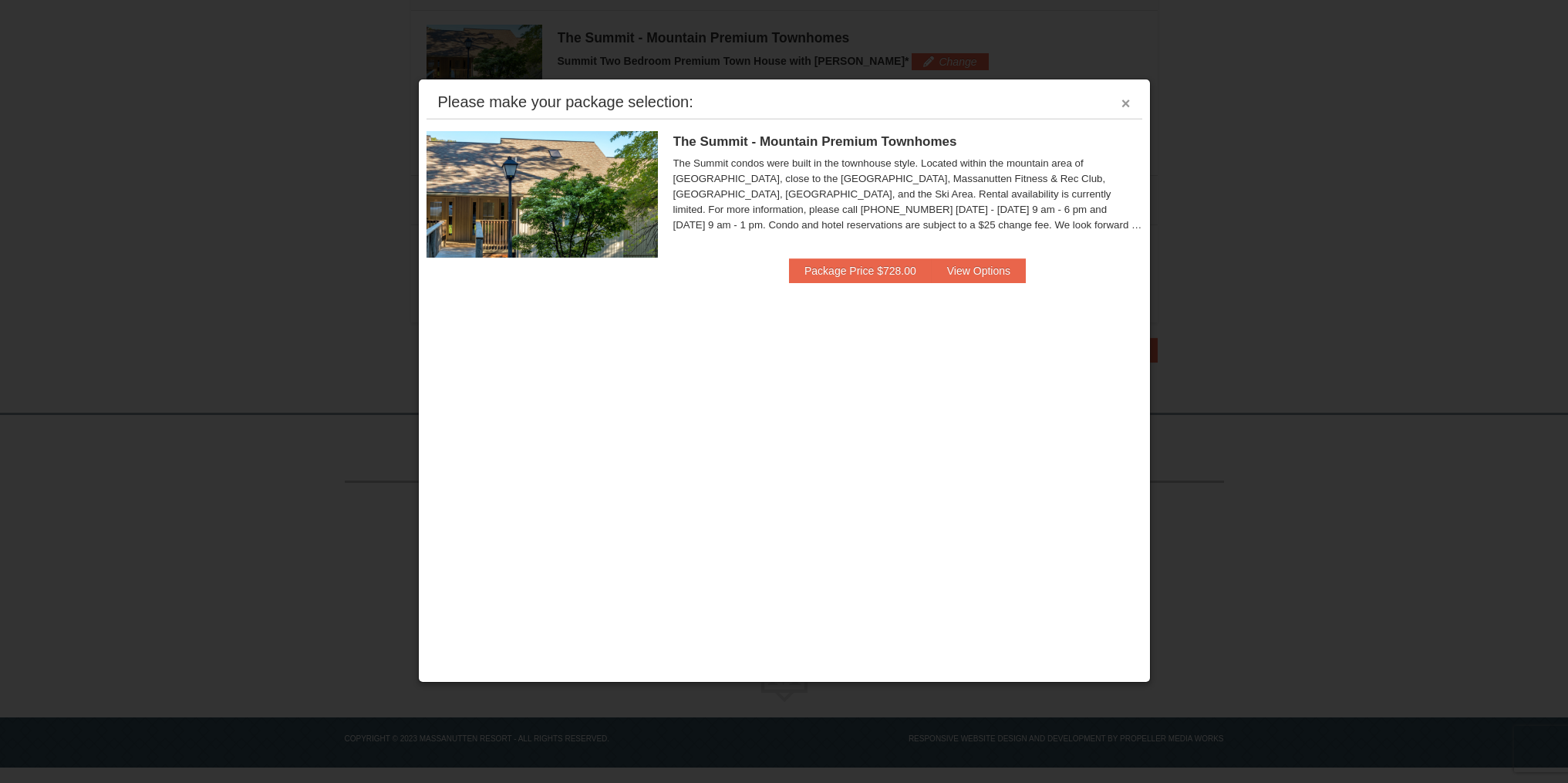
click at [1125, 106] on button "×" at bounding box center [1127, 103] width 10 height 15
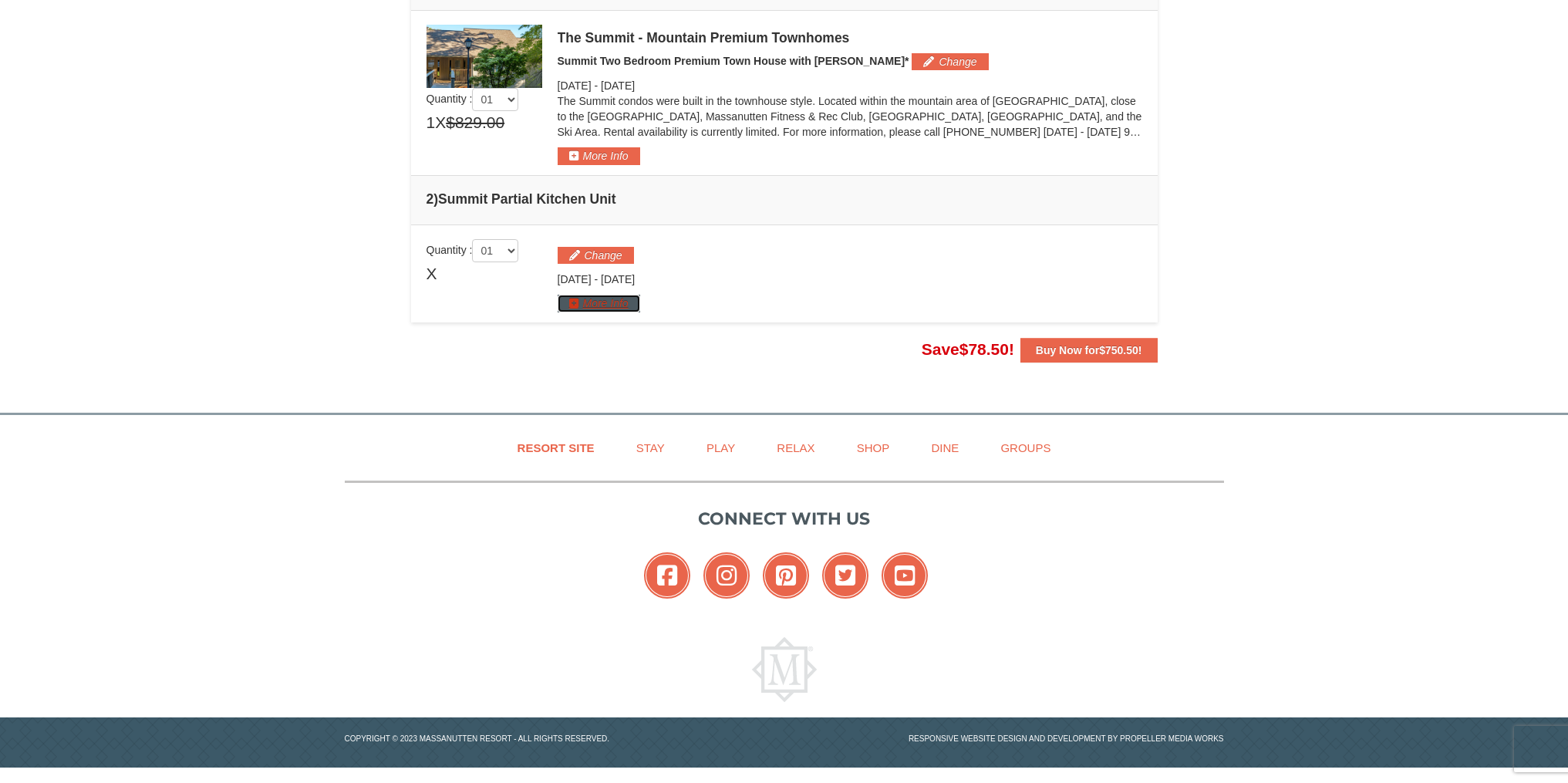
click at [604, 298] on button "More Info" at bounding box center [598, 302] width 82 height 17
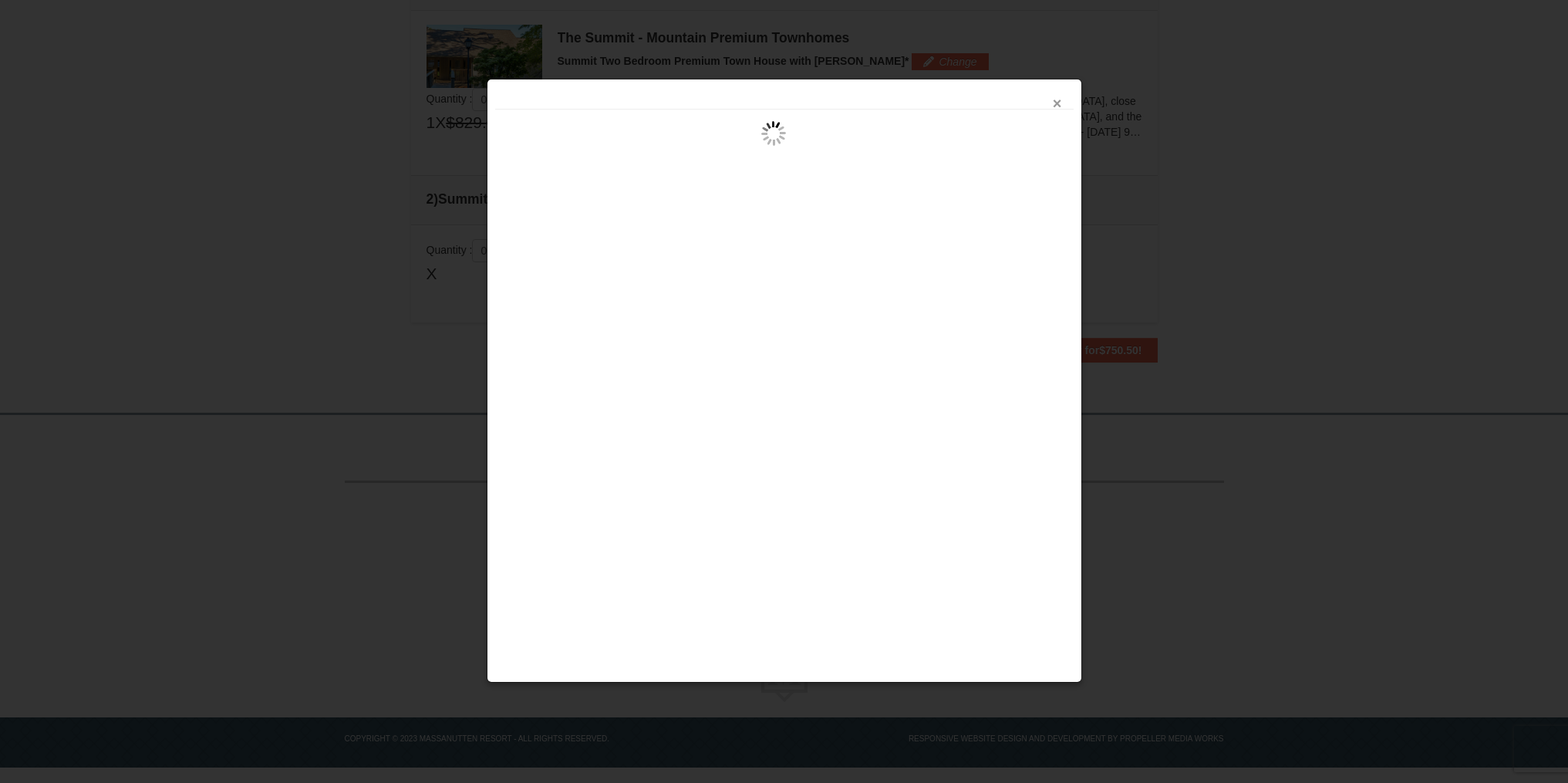
click at [1058, 101] on button "×" at bounding box center [1058, 103] width 10 height 15
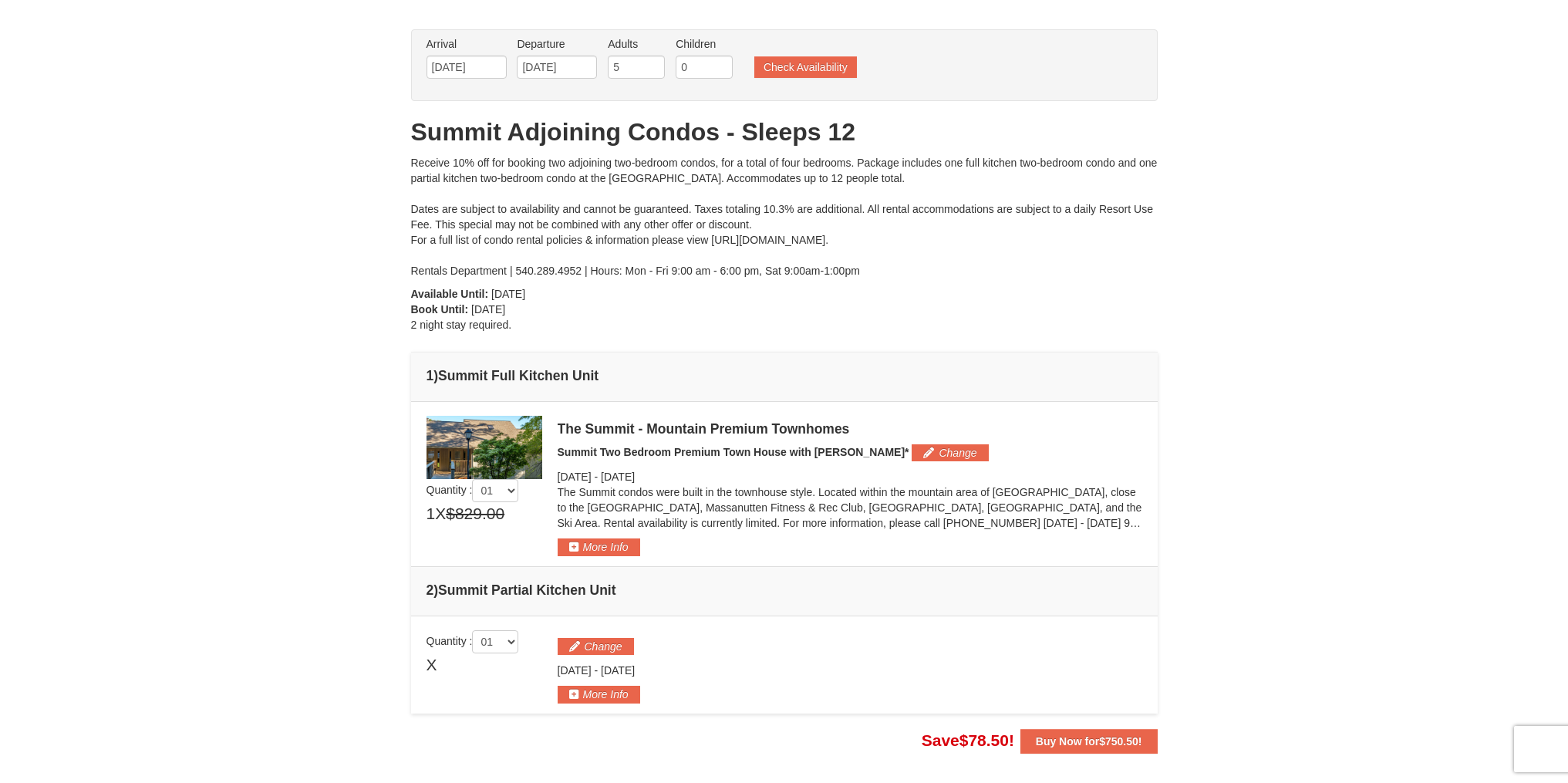
scroll to position [58, 0]
drag, startPoint x: 710, startPoint y: 242, endPoint x: 939, endPoint y: 237, distance: 229.1
click at [939, 237] on div "Receive 10% off for booking two adjoining two-bedroom condos, for a total of fo…" at bounding box center [784, 218] width 747 height 123
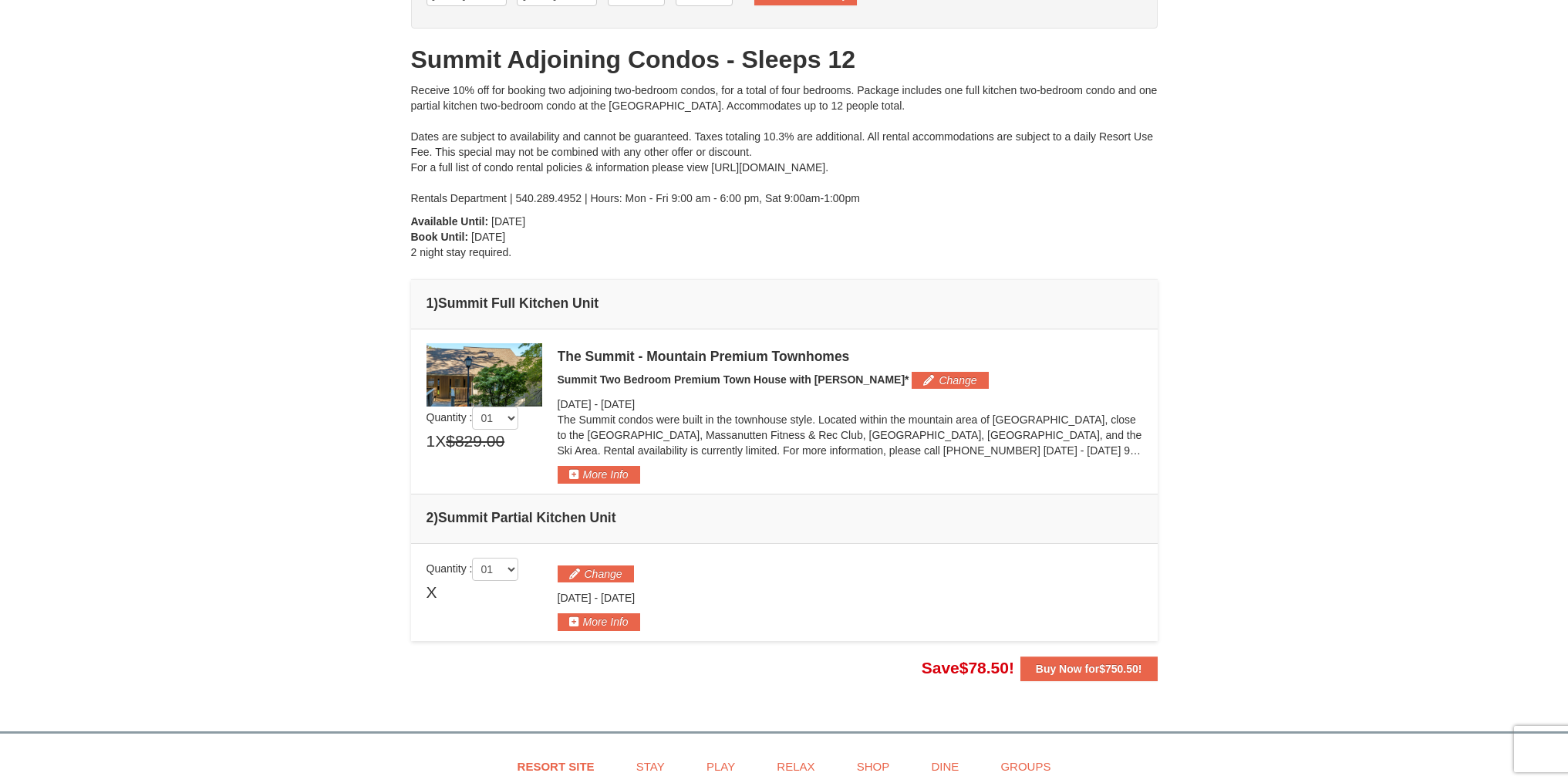
scroll to position [0, 0]
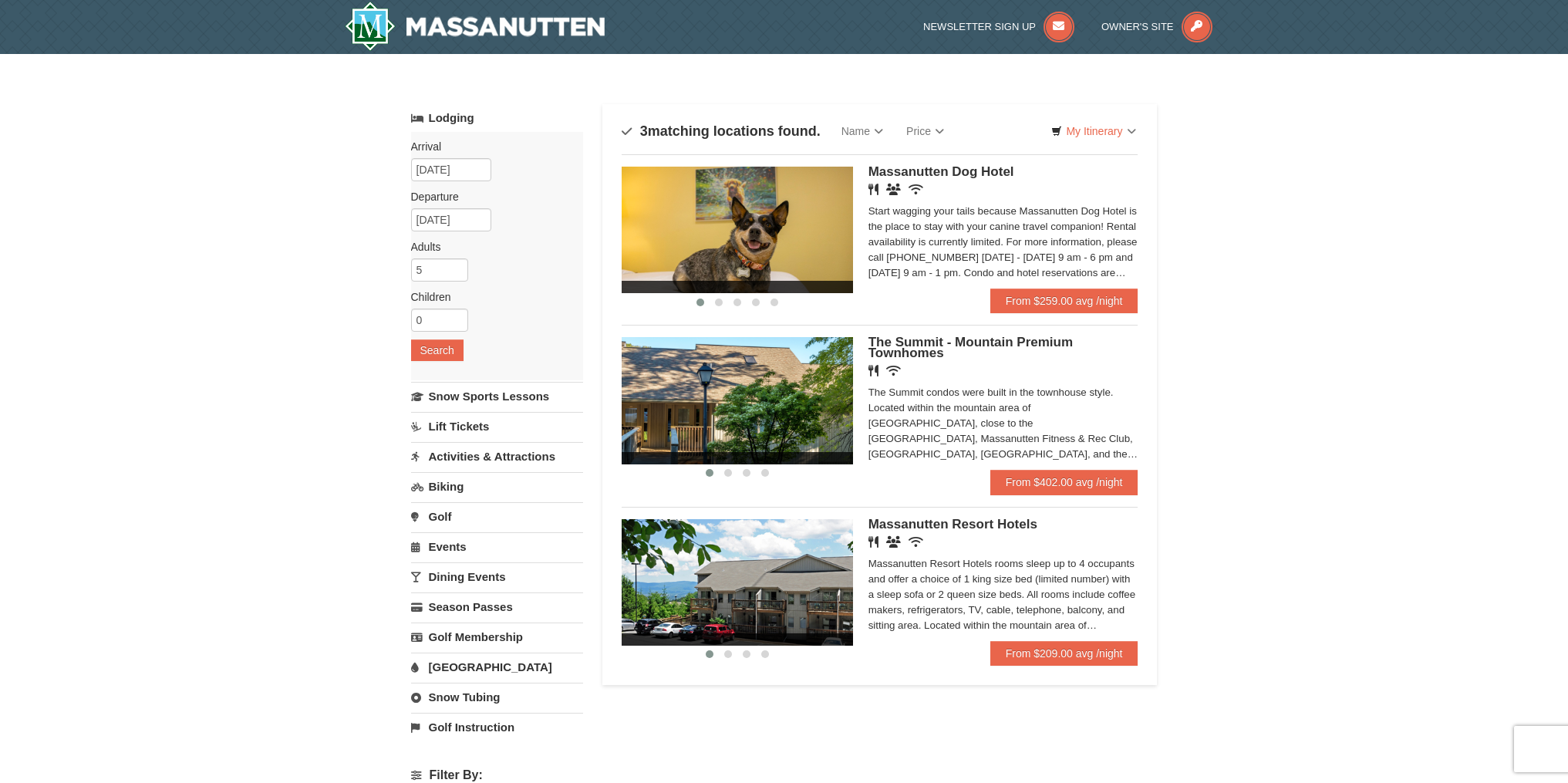
click at [910, 340] on span "The Summit - Mountain Premium Townhomes" at bounding box center [971, 348] width 205 height 26
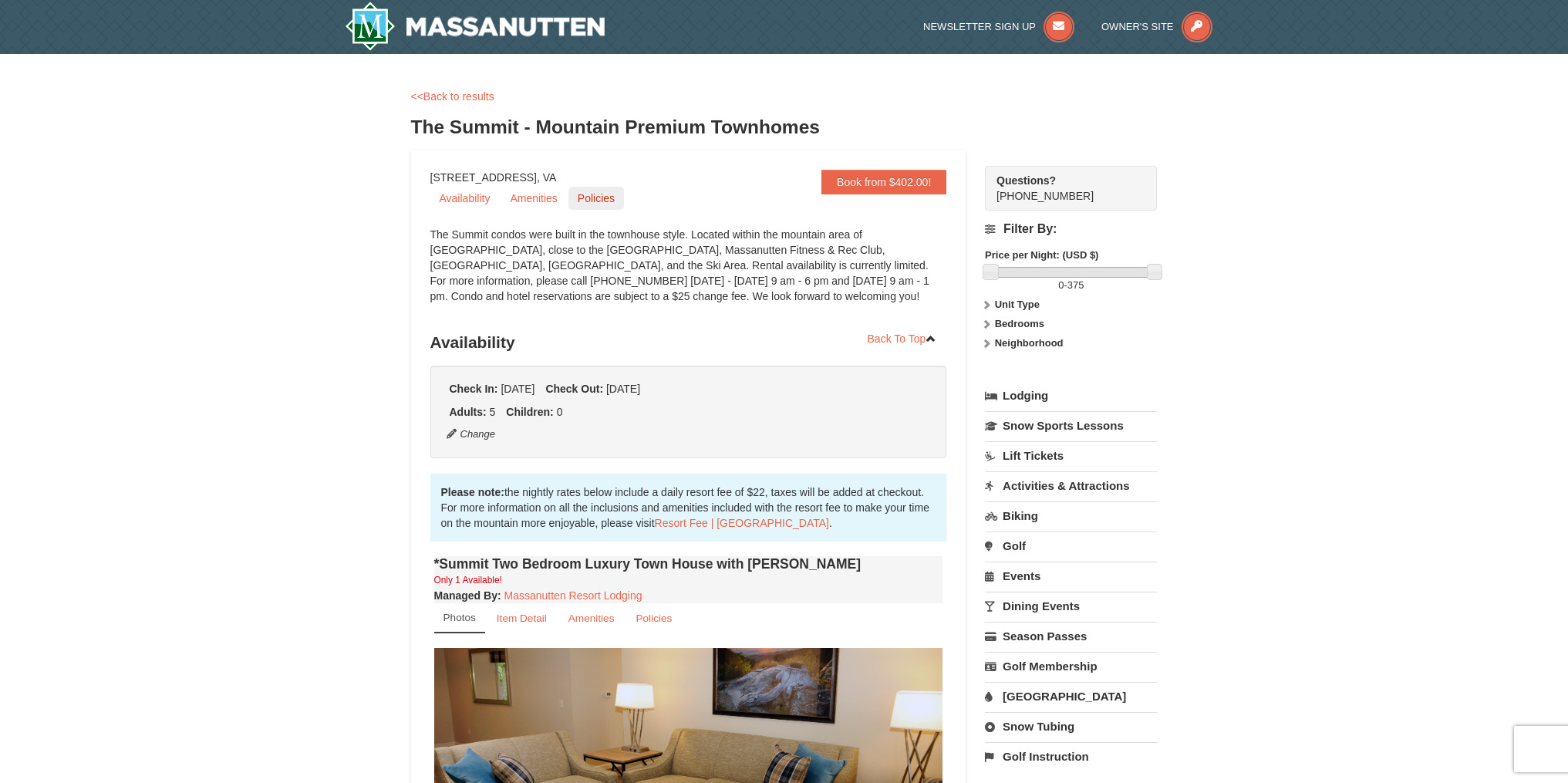
click at [597, 202] on link "Policies" at bounding box center [596, 198] width 55 height 23
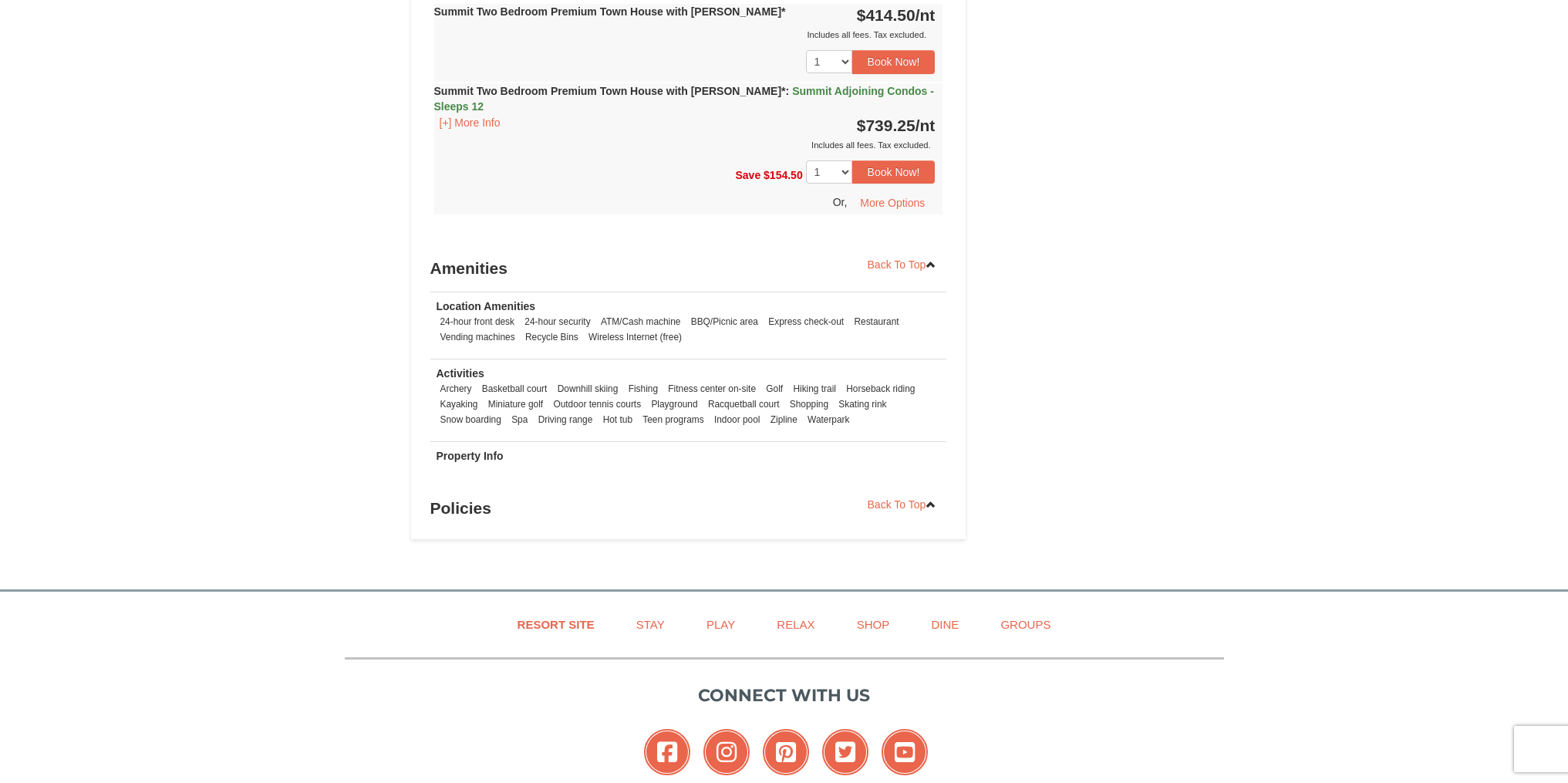
scroll to position [1764, 0]
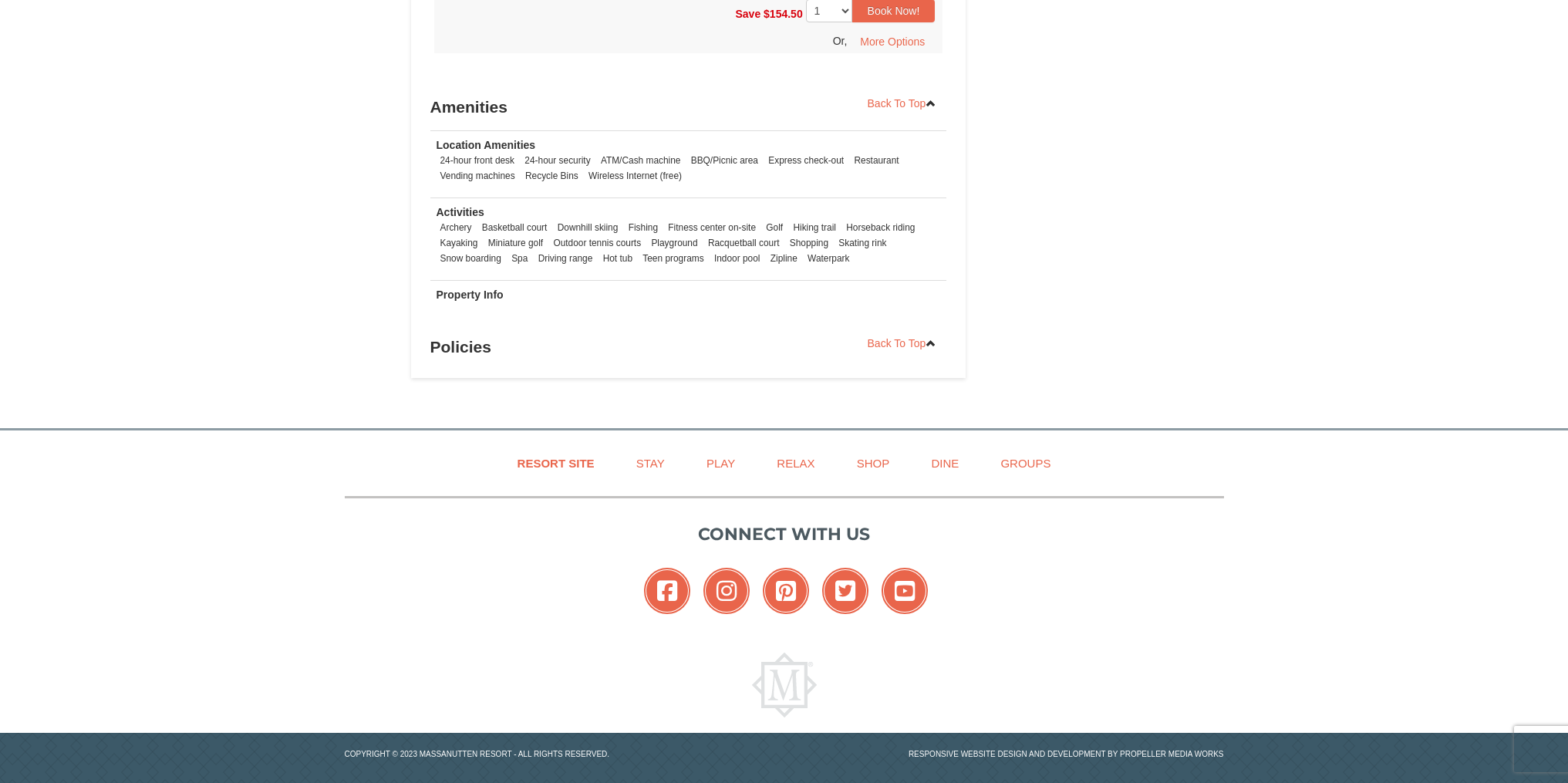
click at [448, 338] on h3 "Policies" at bounding box center [688, 347] width 517 height 31
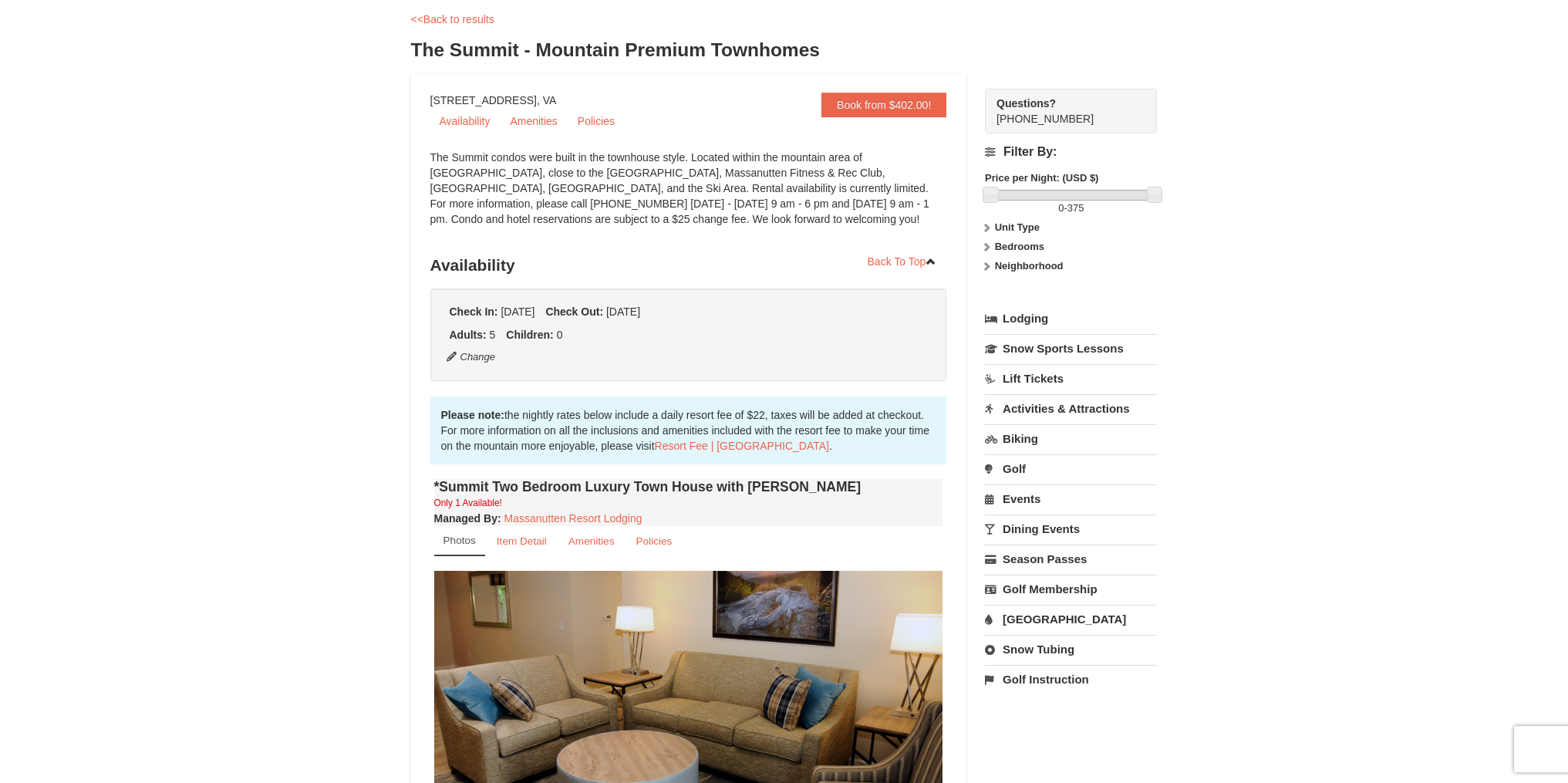
scroll to position [0, 0]
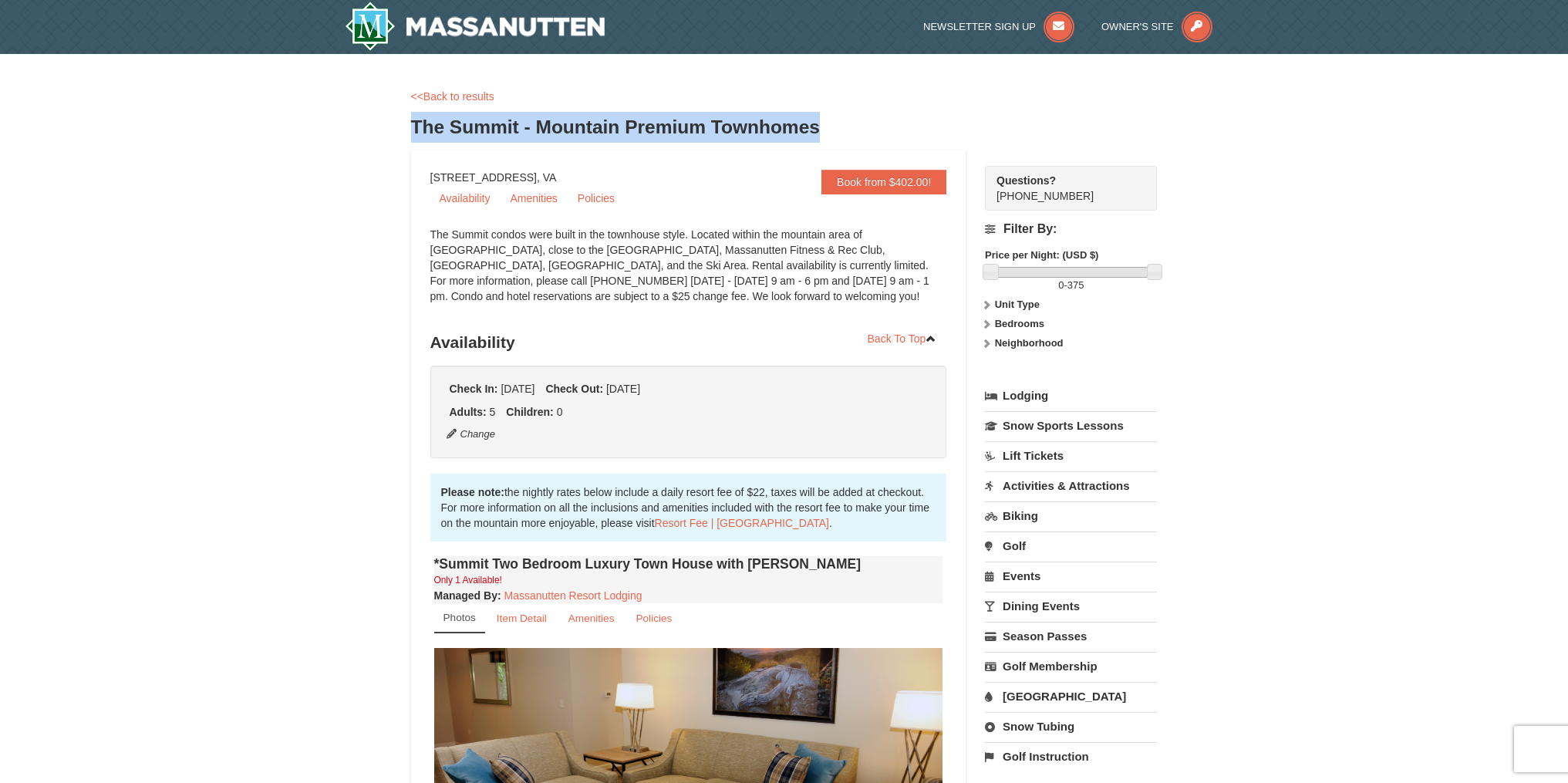
copy div "The Summit - Mountain Premium Townhomes"
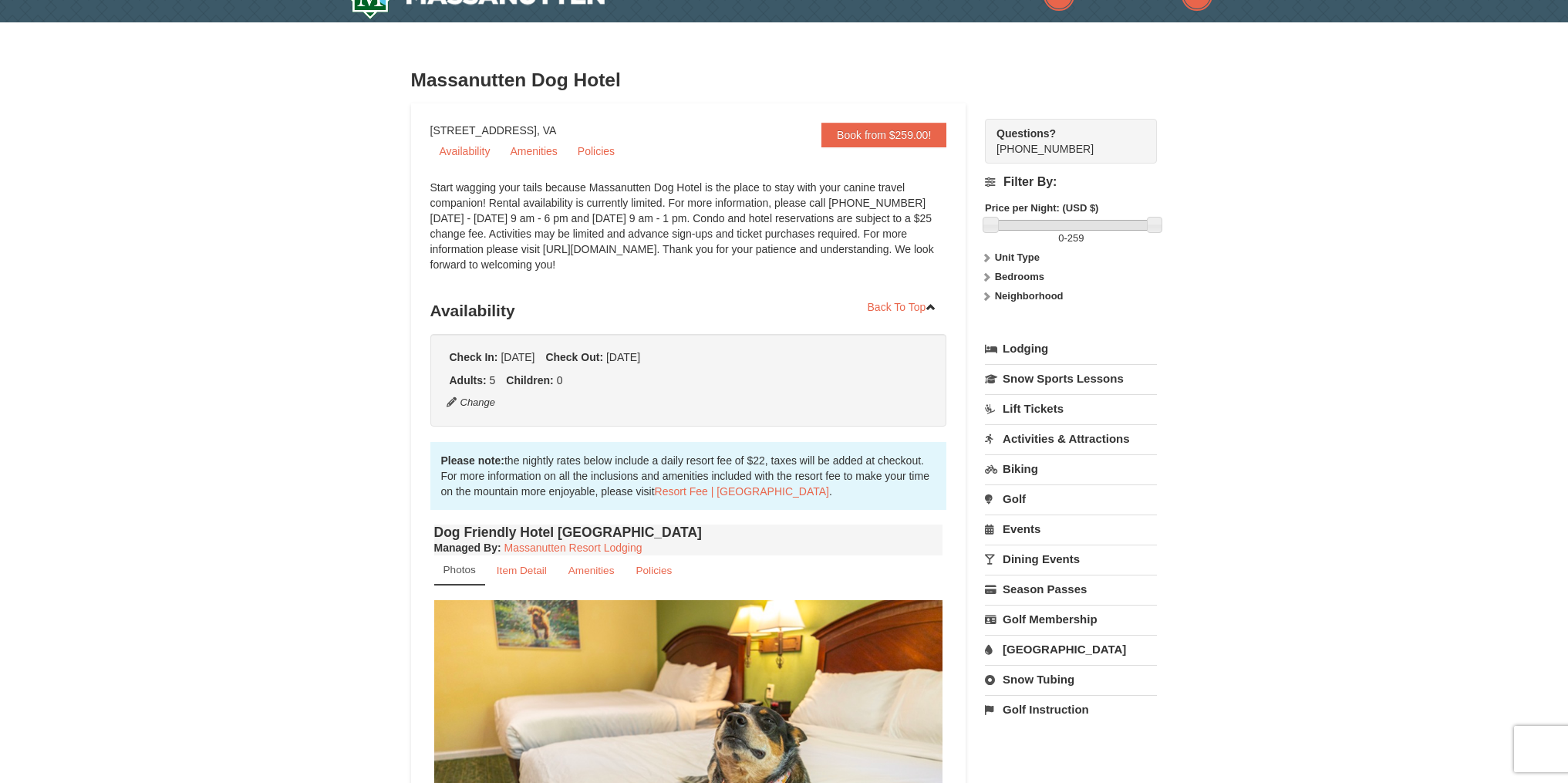
scroll to position [31, 0]
drag, startPoint x: 545, startPoint y: 251, endPoint x: 649, endPoint y: 252, distance: 104.0
click at [649, 252] on div "Start wagging your tails because Massanutten Dog Hotel is the place to stay wit…" at bounding box center [688, 234] width 517 height 108
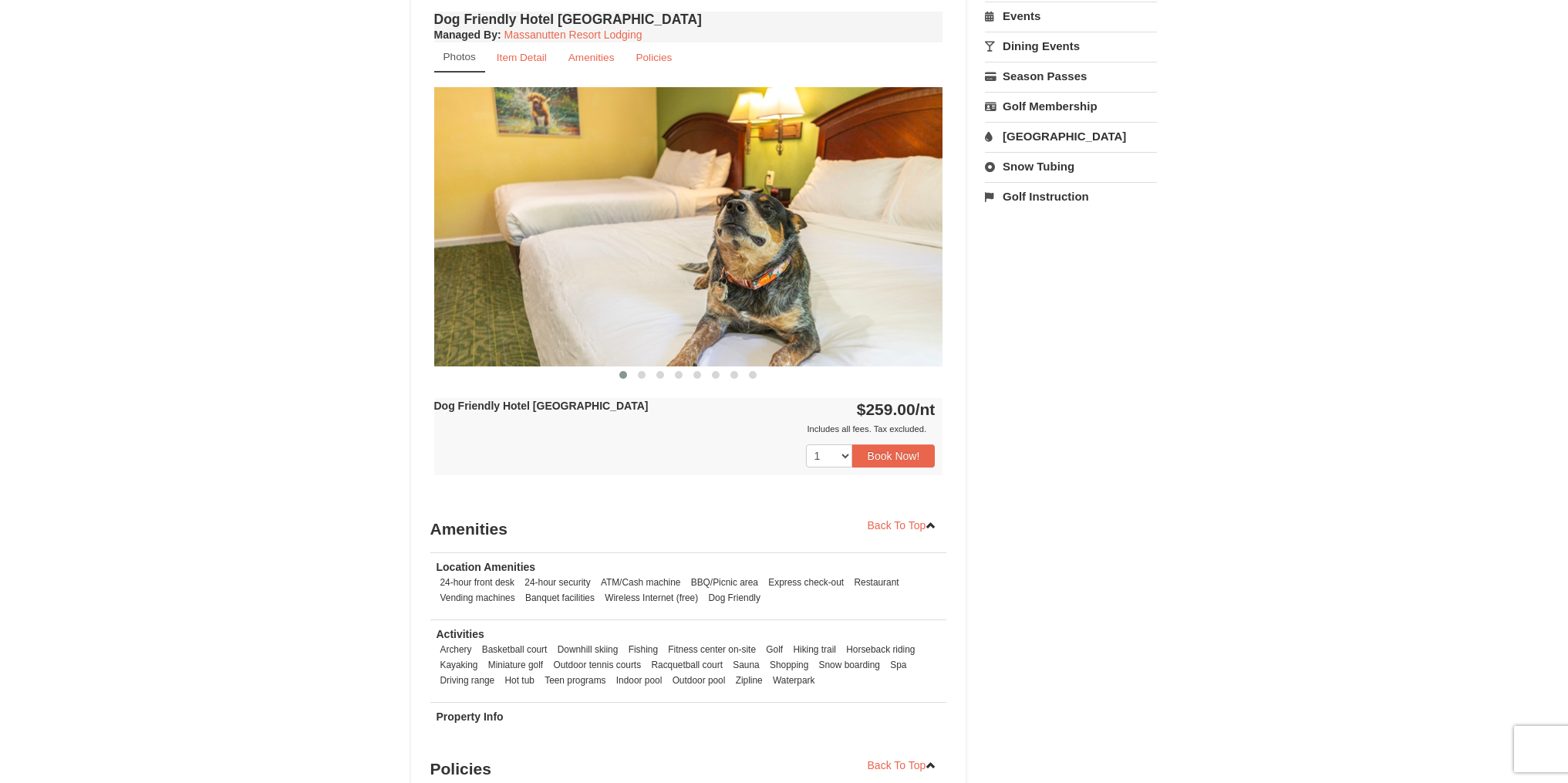
scroll to position [551, 0]
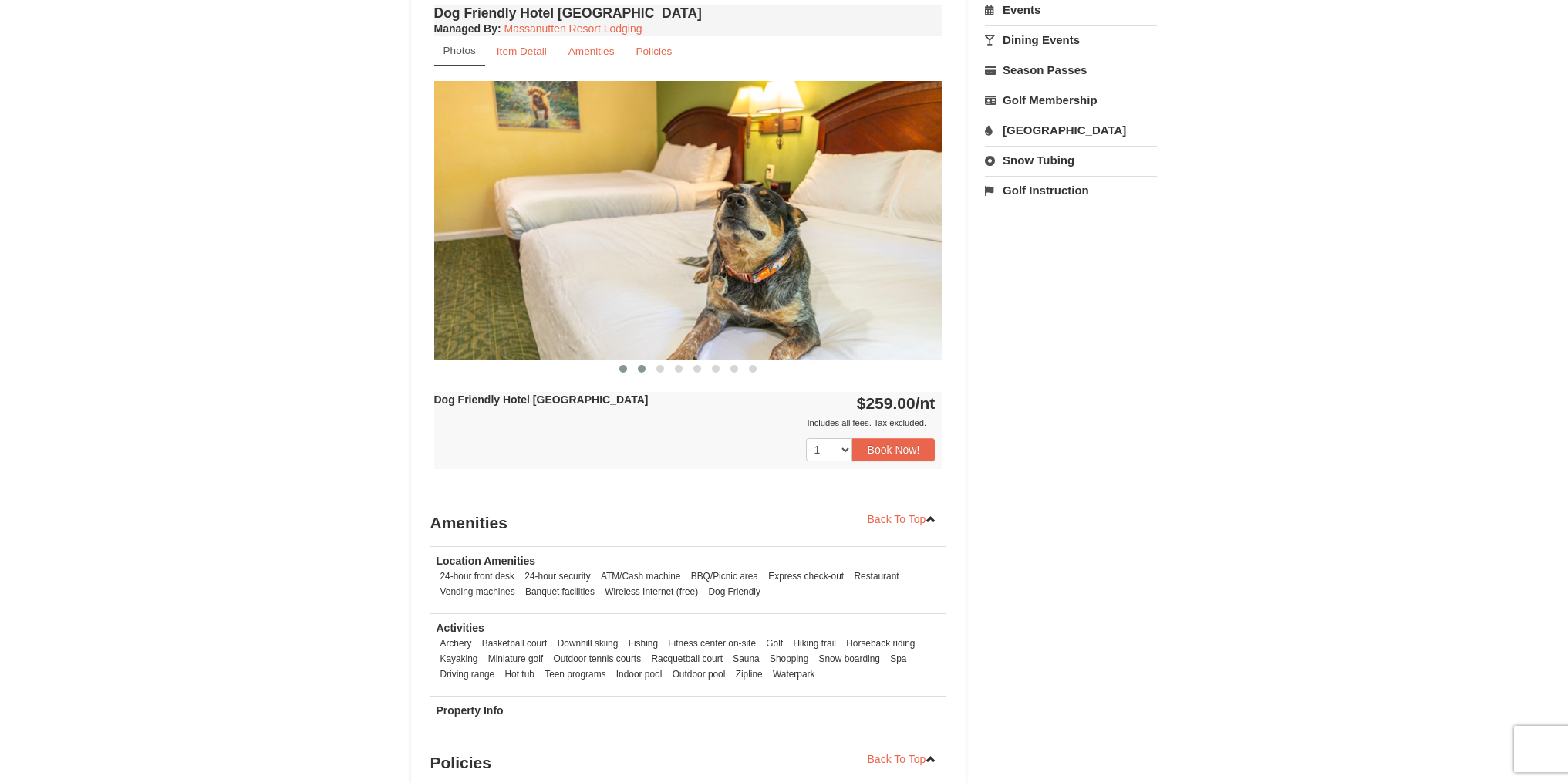
click at [642, 369] on span at bounding box center [642, 369] width 8 height 8
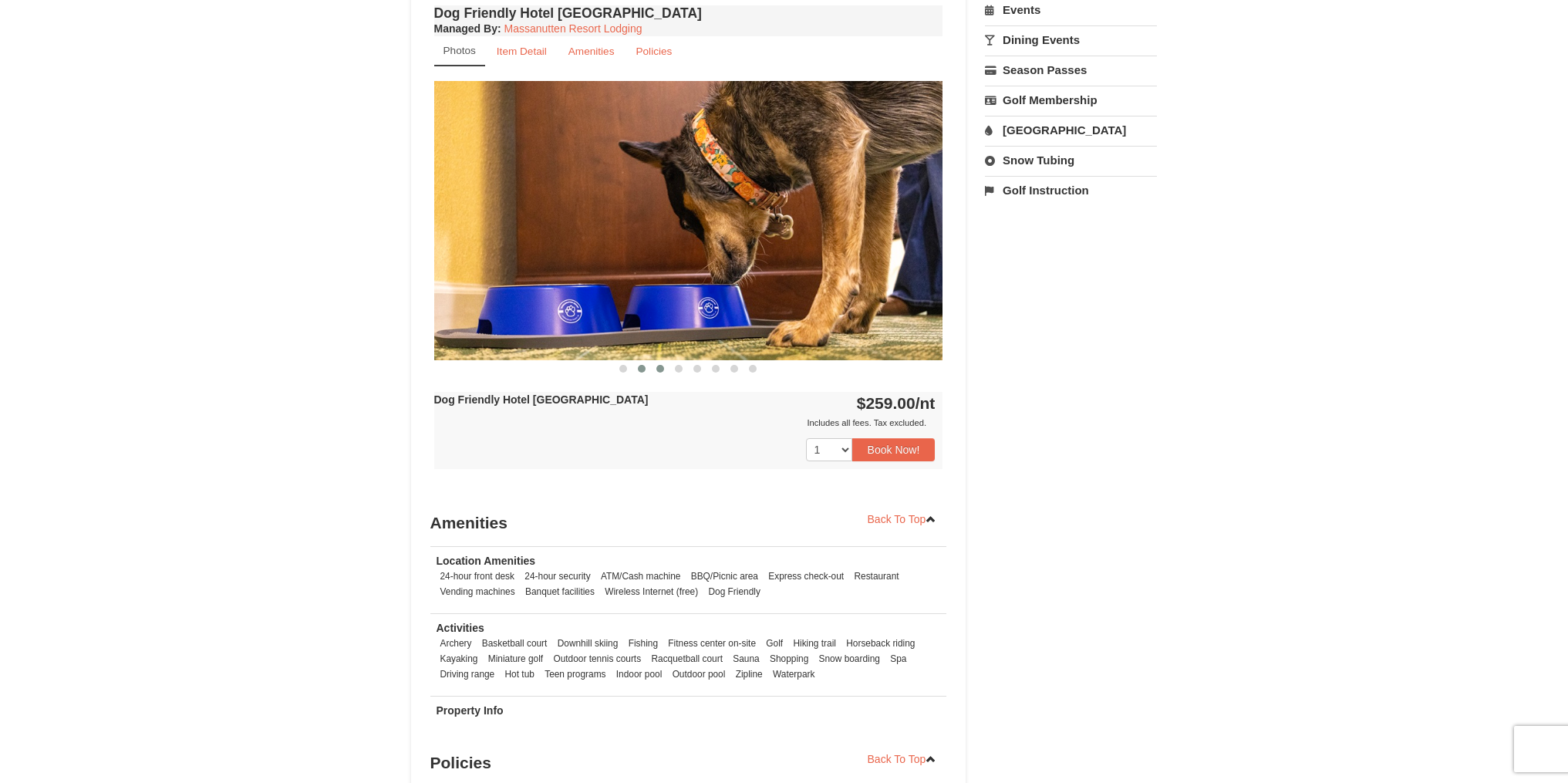
click at [660, 369] on span at bounding box center [660, 369] width 8 height 8
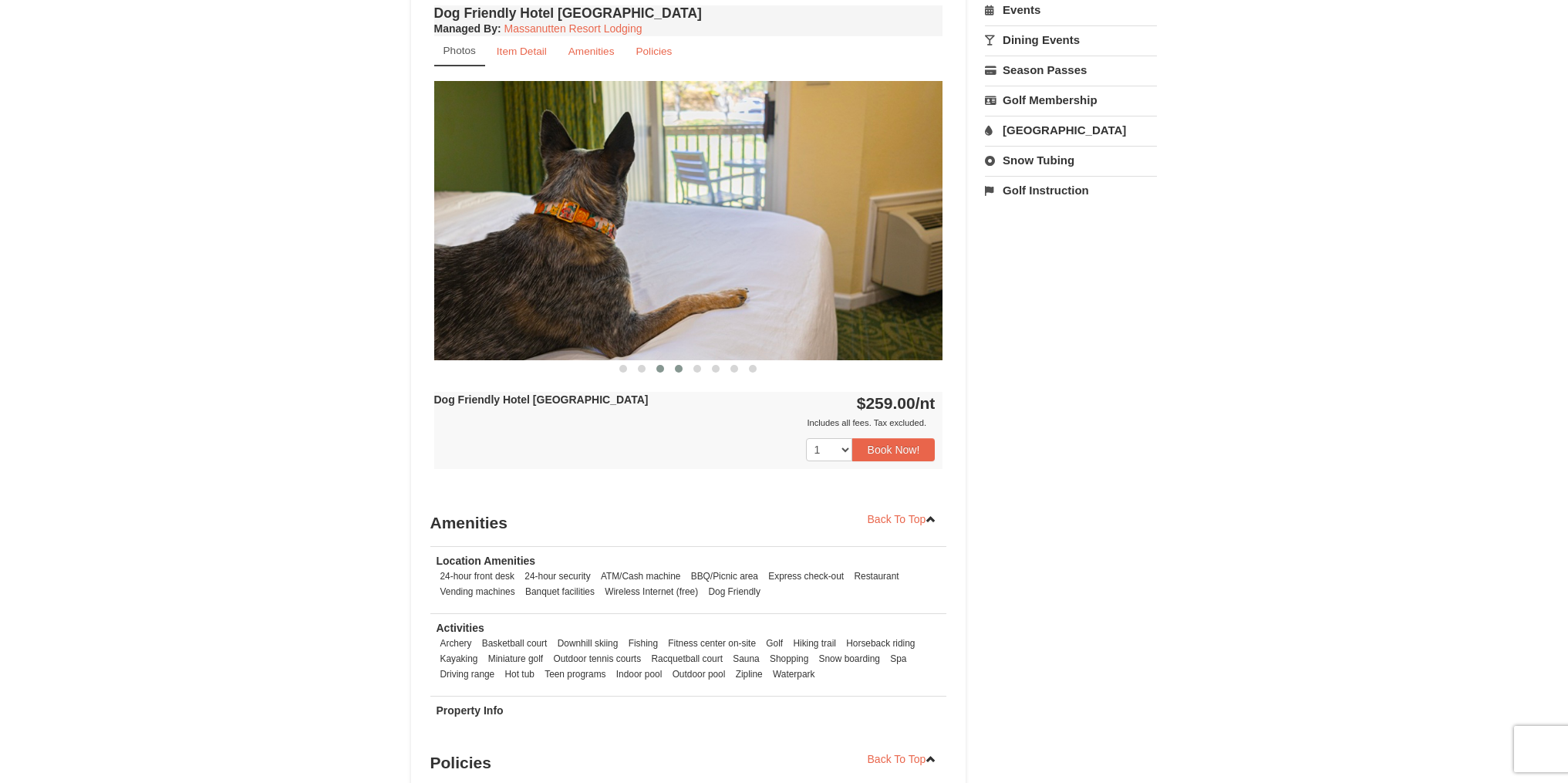
click at [676, 369] on span at bounding box center [679, 369] width 8 height 8
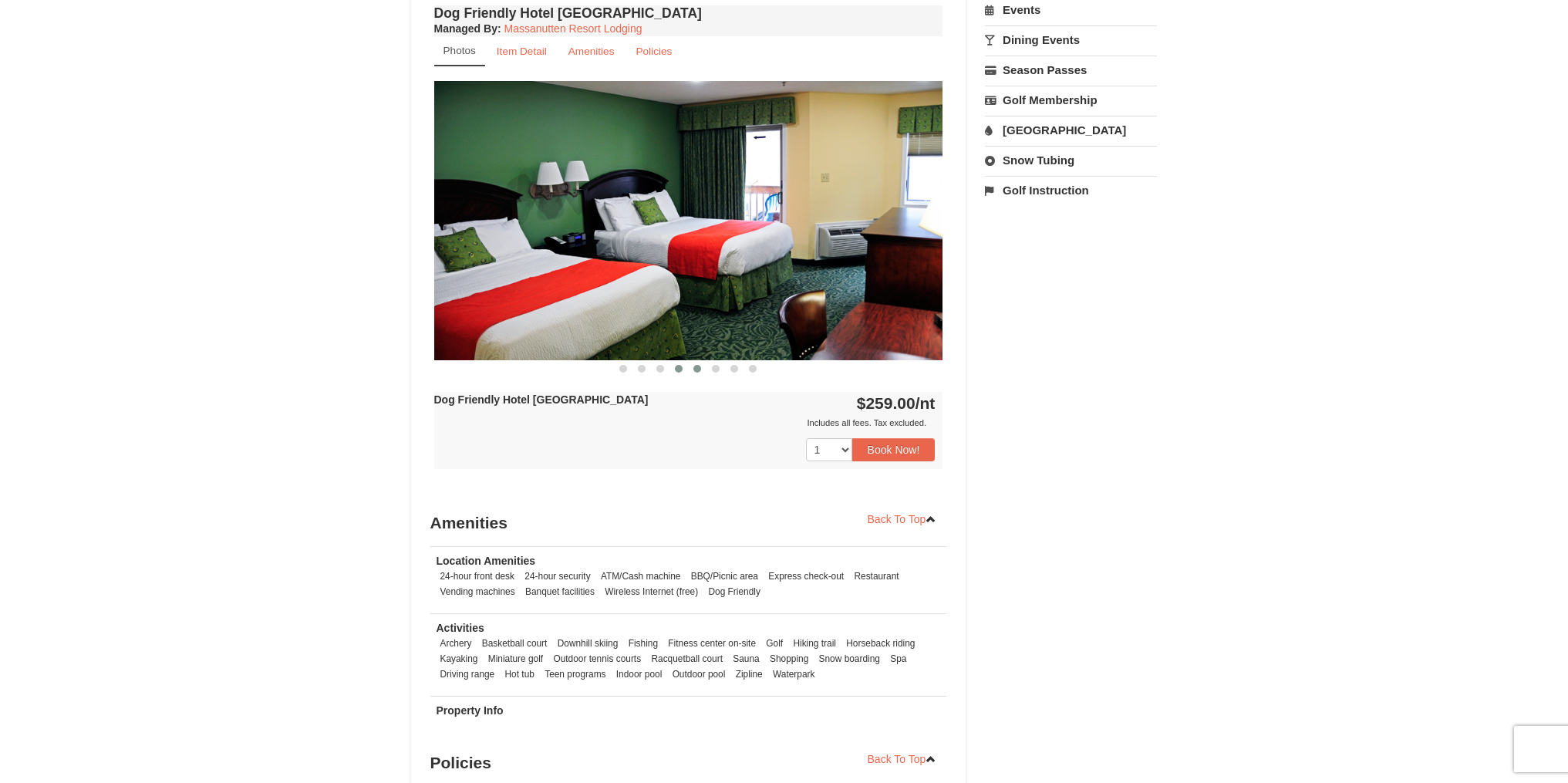
click at [695, 369] on span at bounding box center [697, 369] width 8 height 8
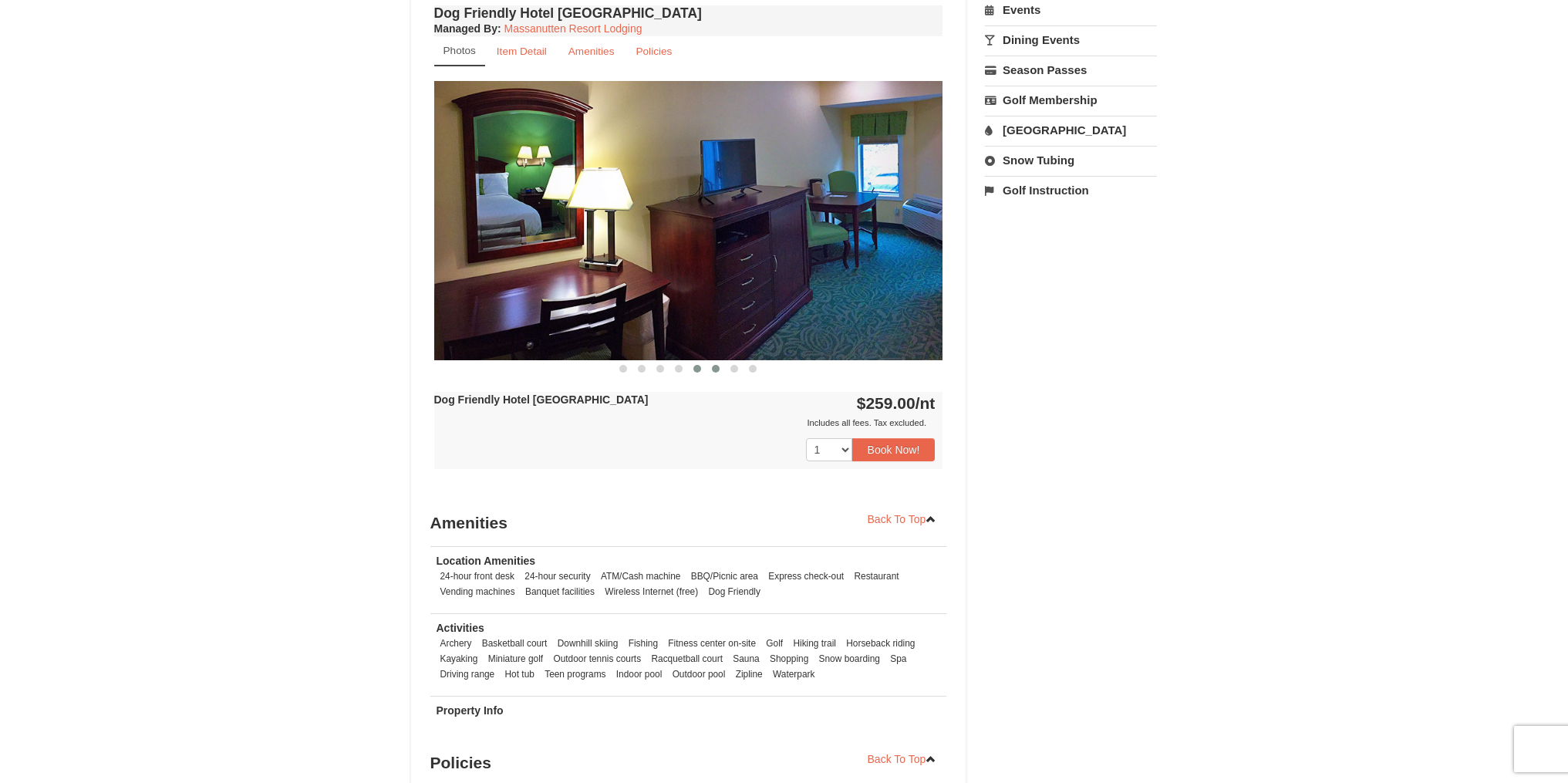
click at [719, 369] on span at bounding box center [716, 369] width 8 height 8
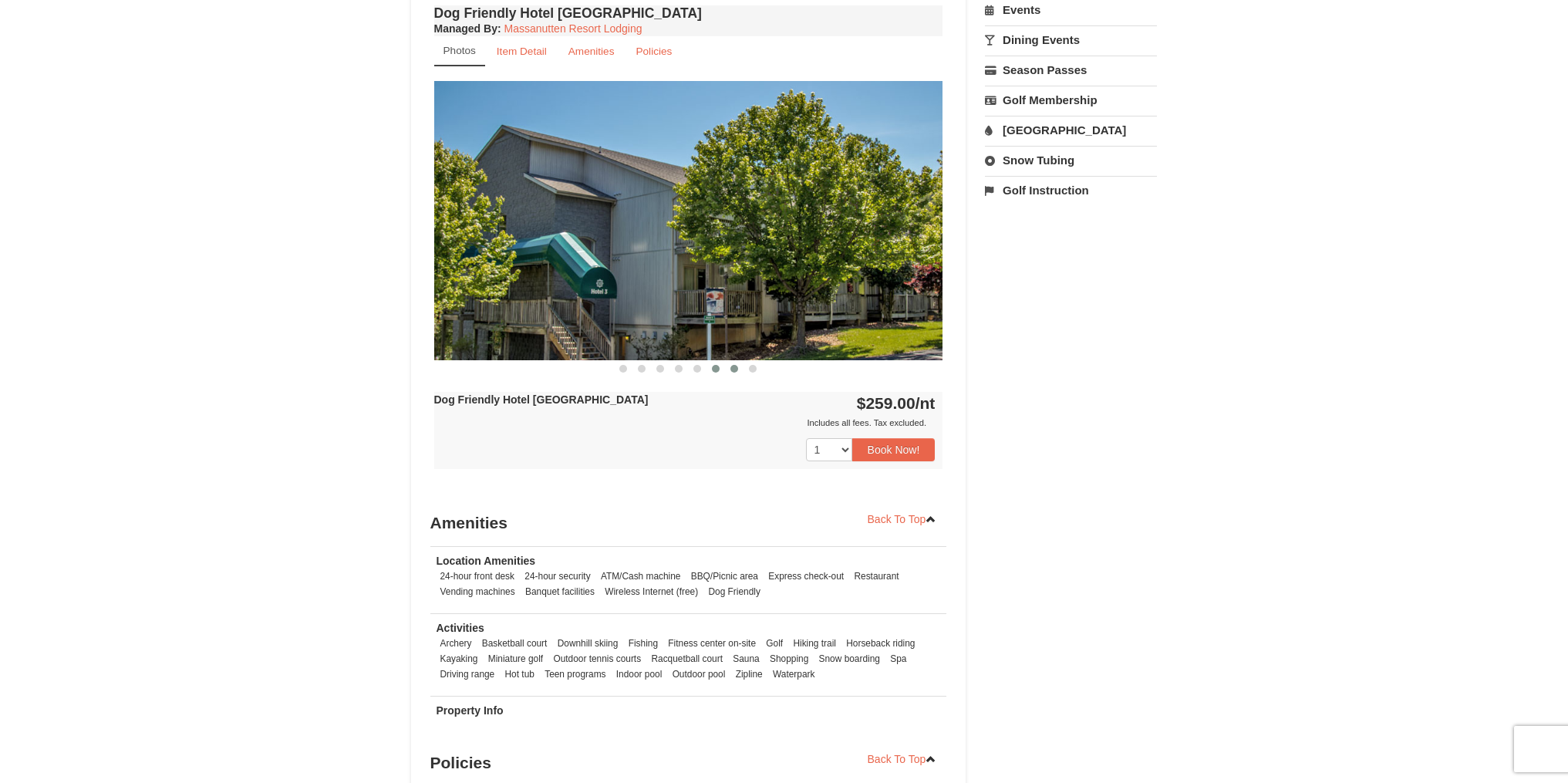
click at [732, 369] on span at bounding box center [735, 369] width 8 height 8
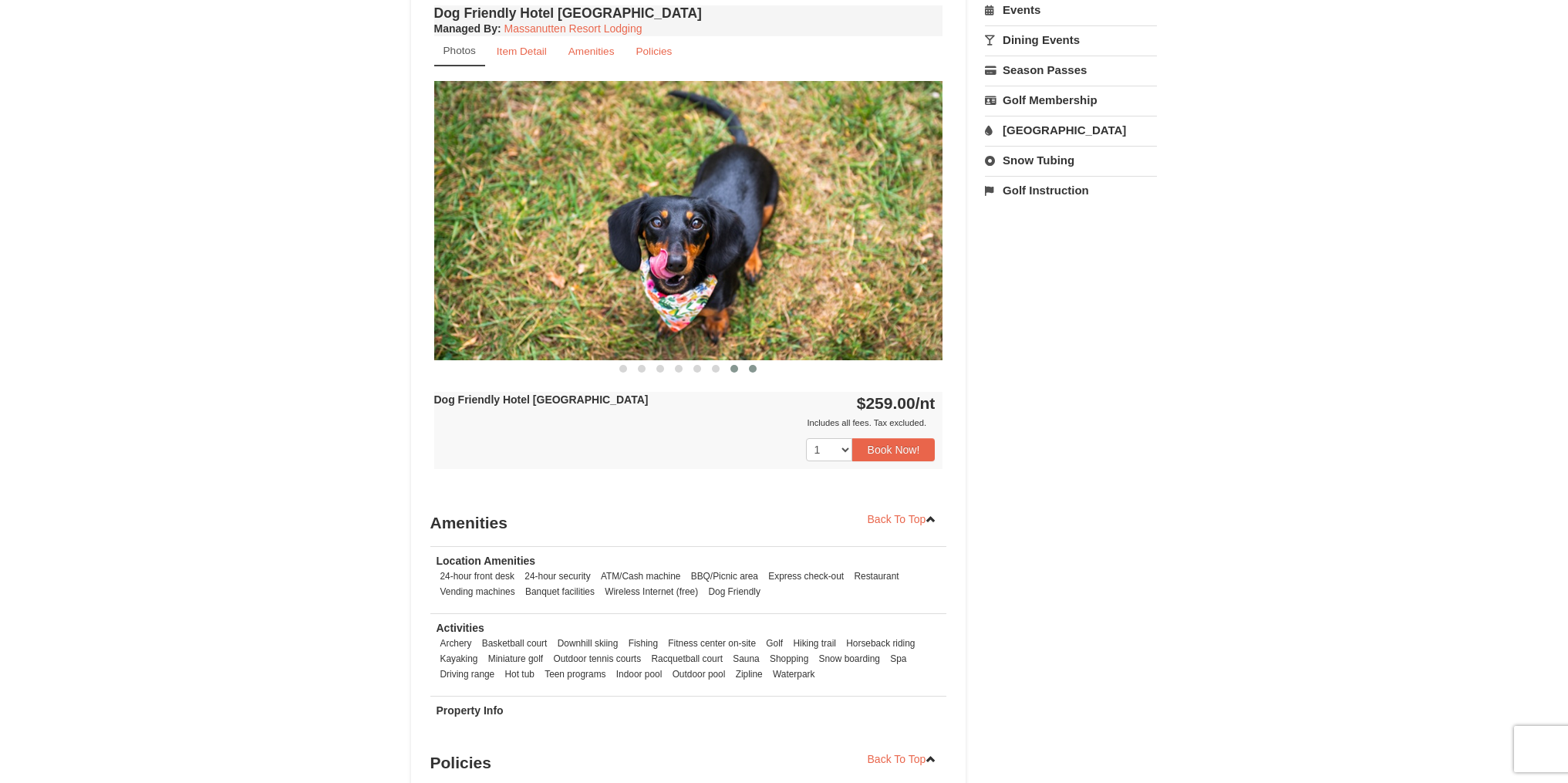
click at [752, 368] on span at bounding box center [753, 369] width 8 height 8
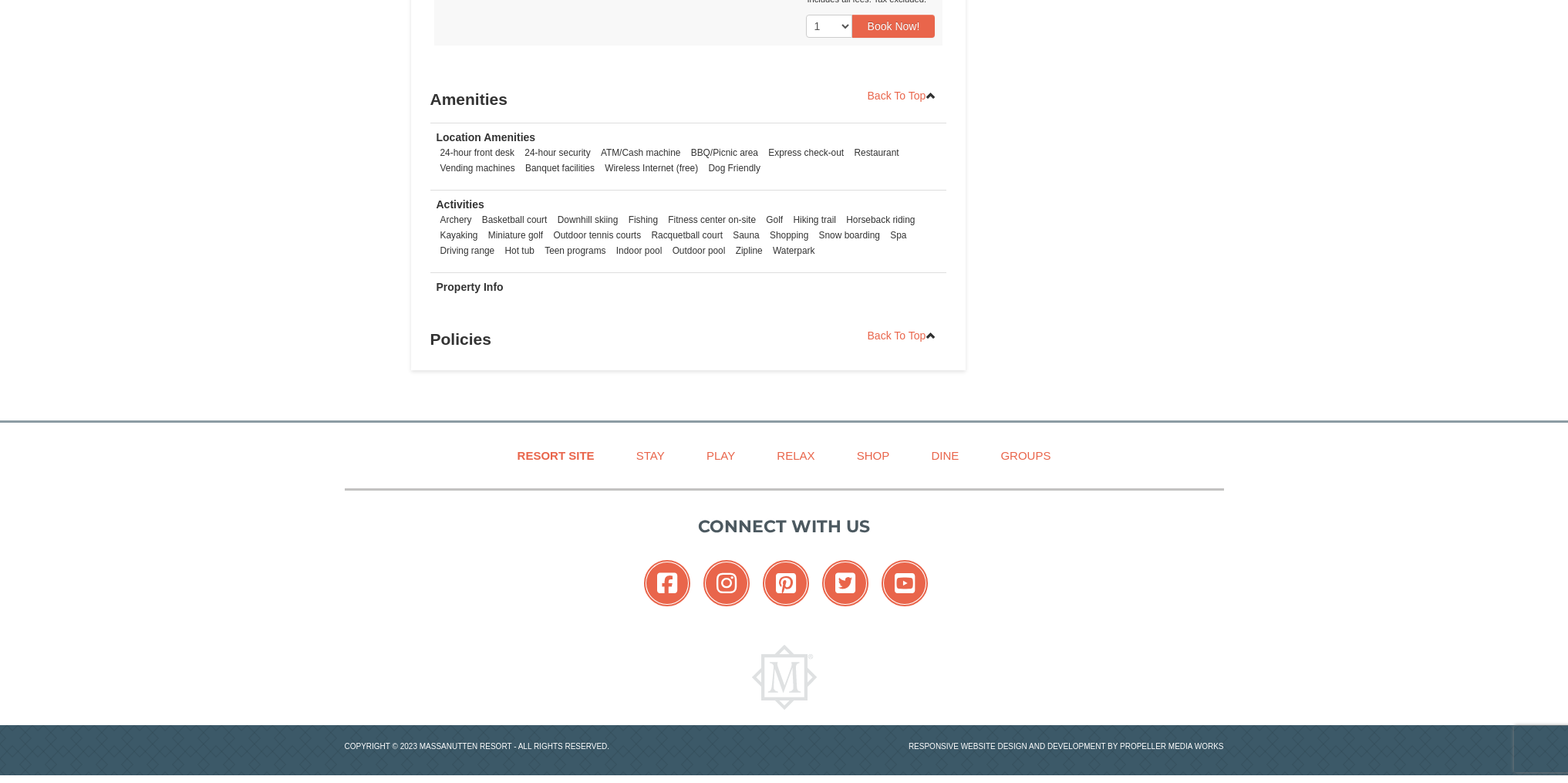
scroll to position [982, 0]
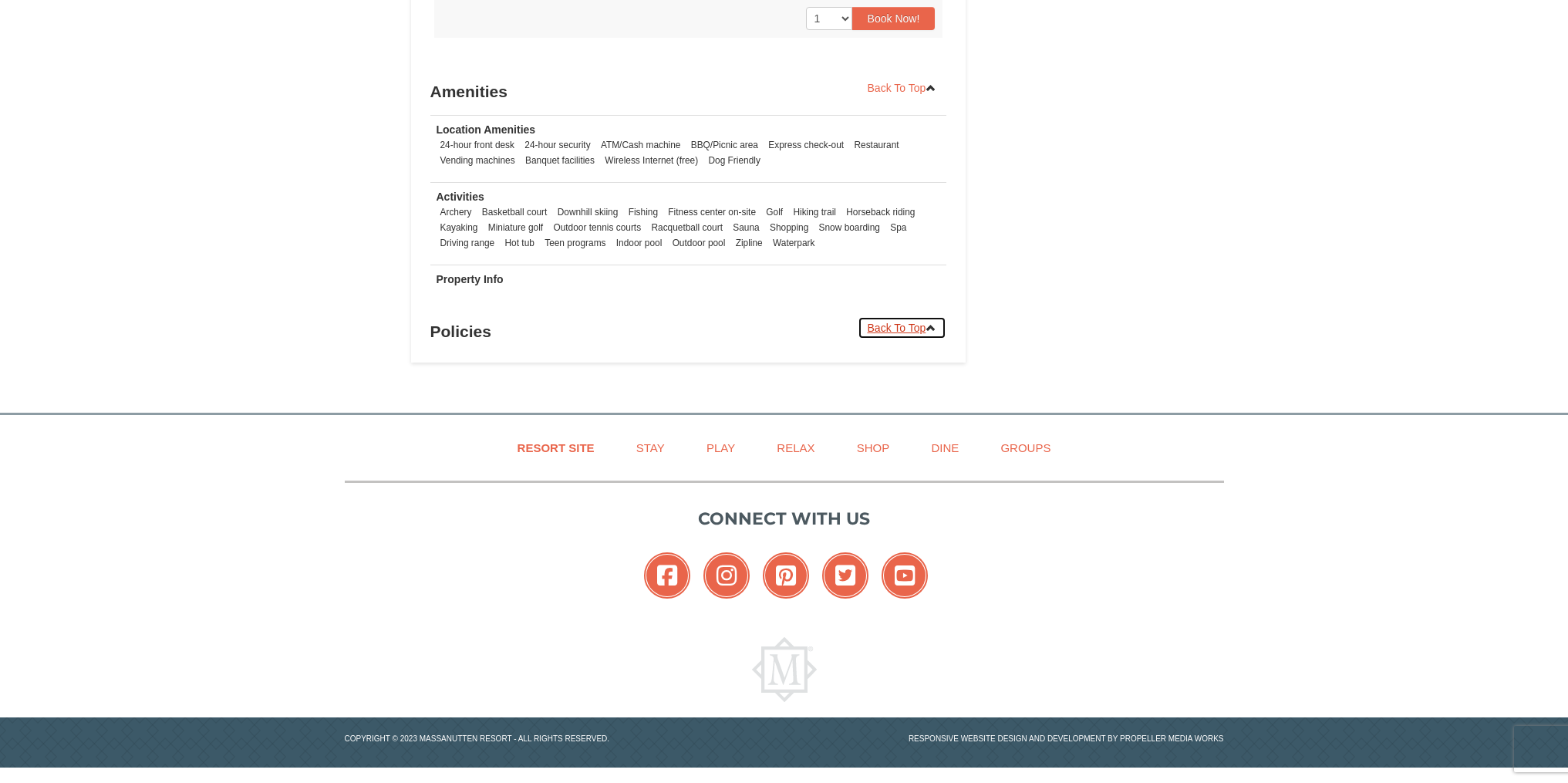
click at [896, 327] on link "Back To Top" at bounding box center [903, 327] width 90 height 23
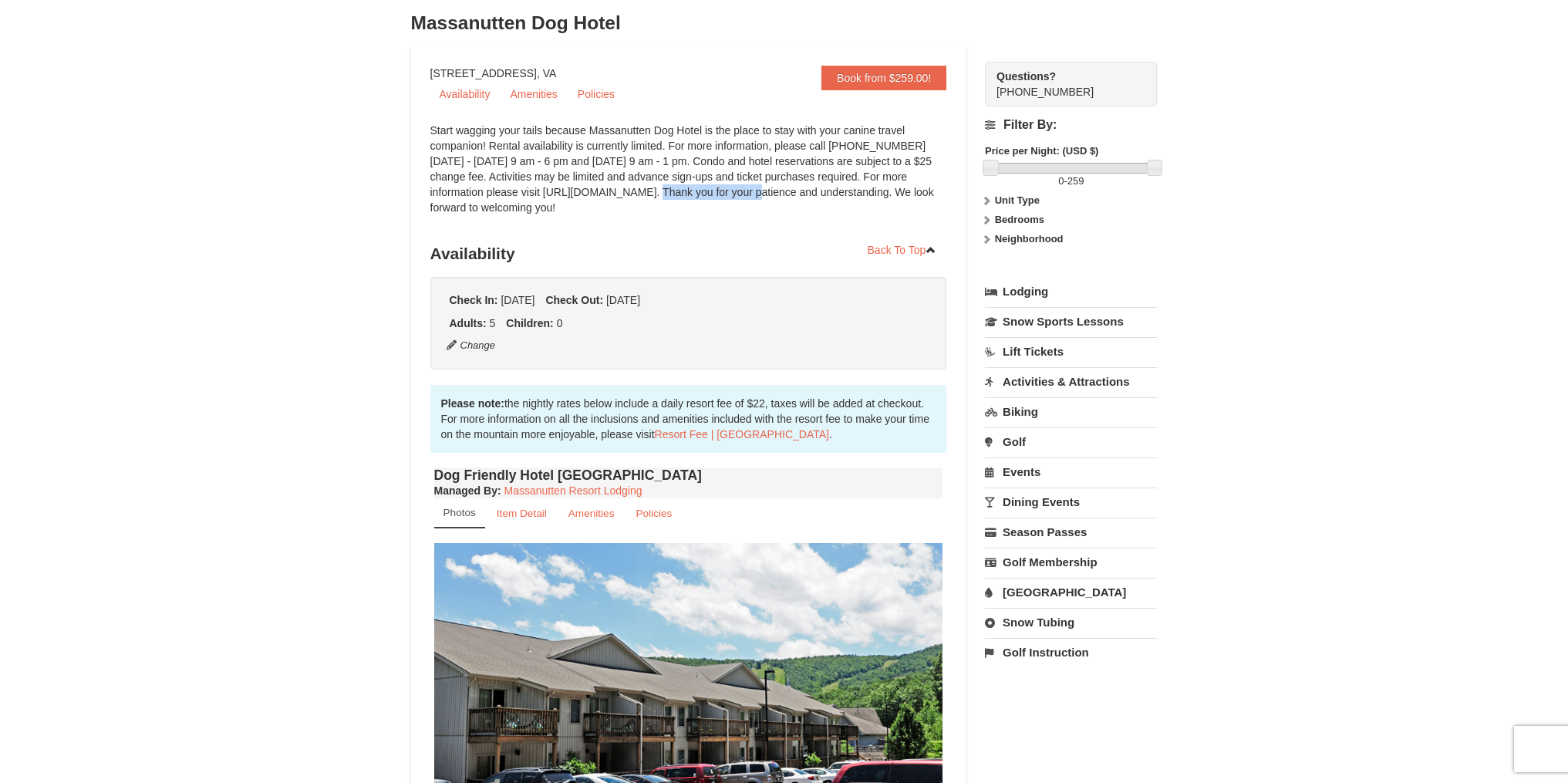
scroll to position [0, 0]
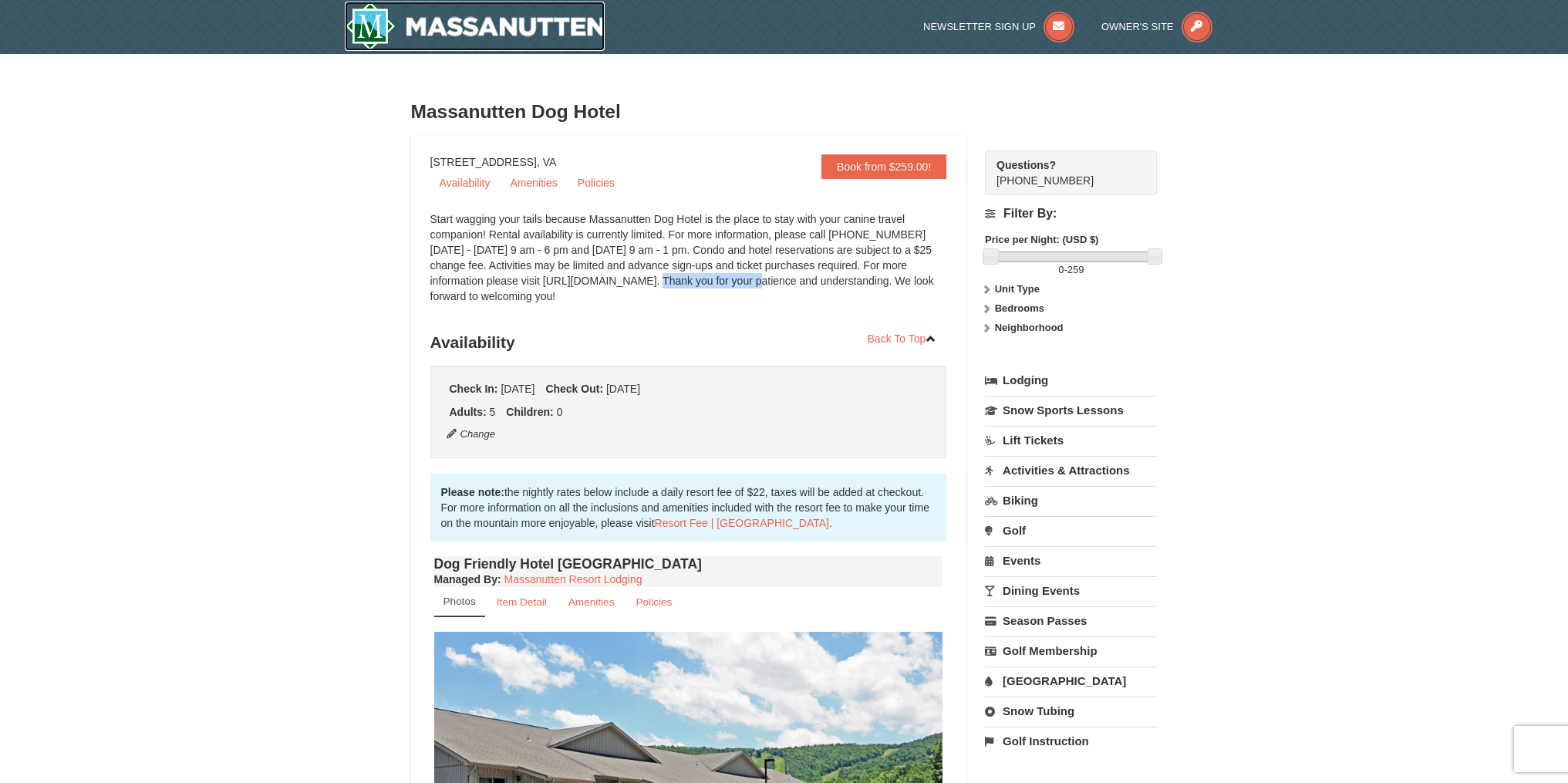
click at [565, 33] on img at bounding box center [475, 26] width 261 height 50
